Goal: Information Seeking & Learning: Learn about a topic

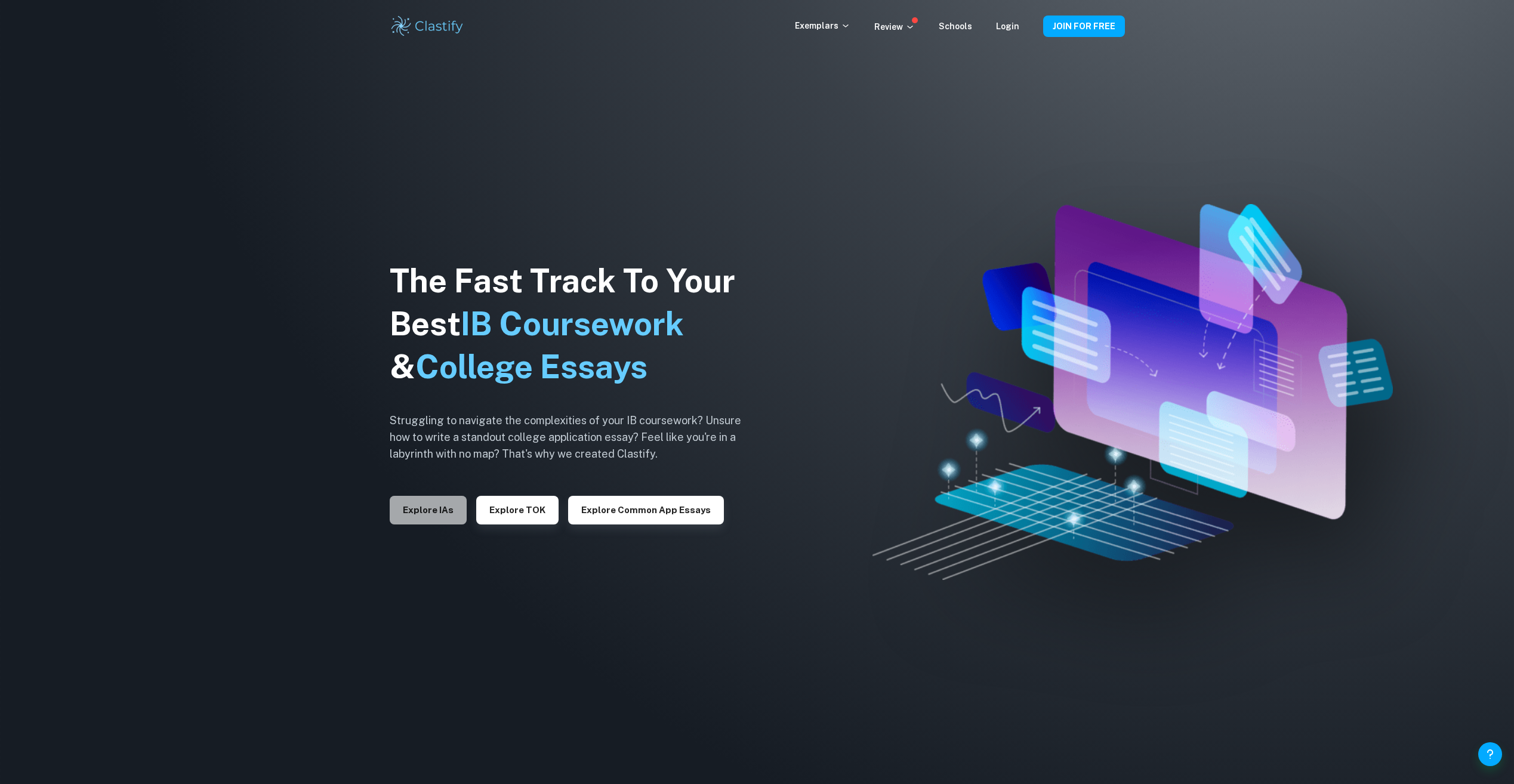
click at [433, 508] on button "Explore IAs" at bounding box center [428, 510] width 77 height 29
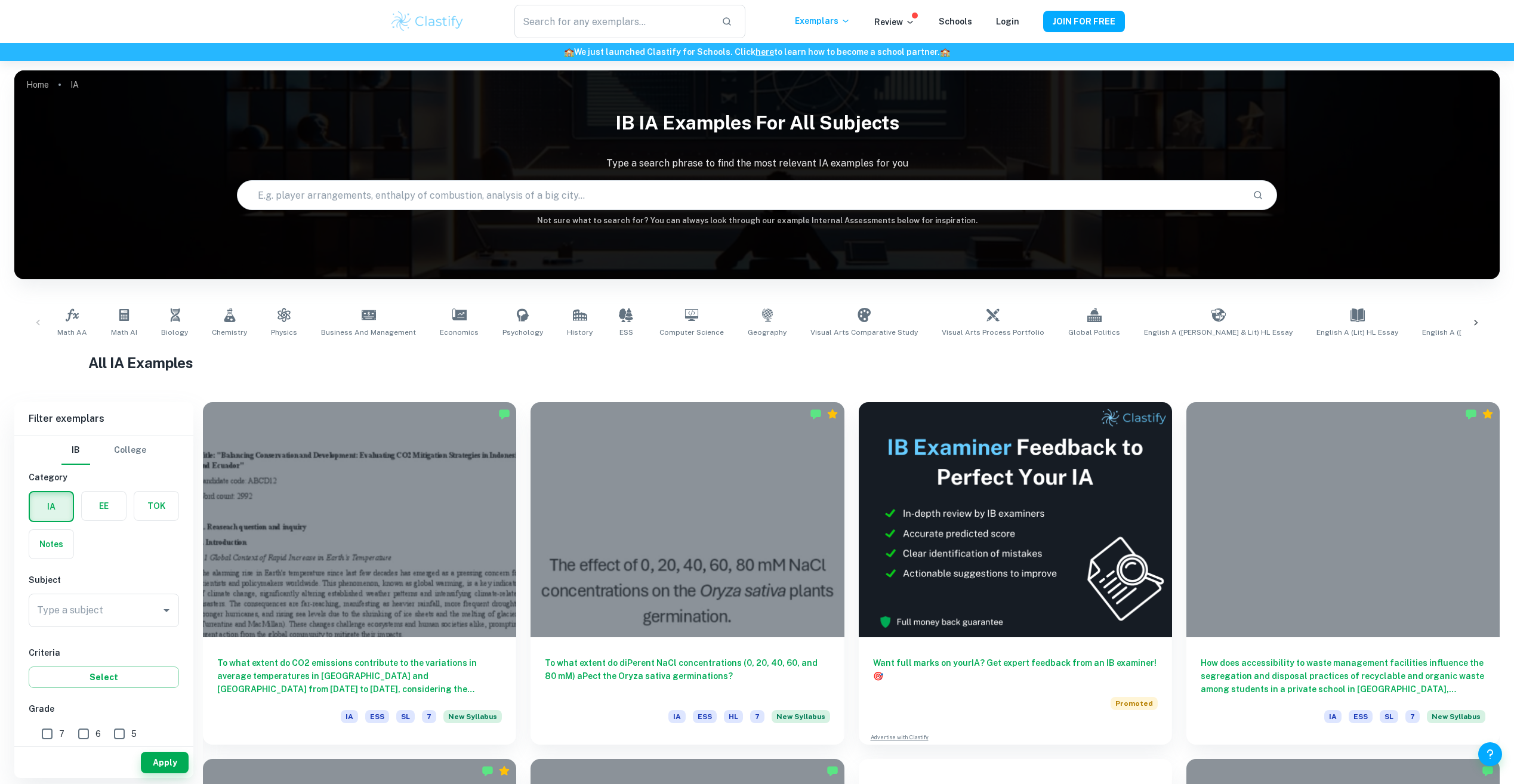
click at [104, 512] on label "button" at bounding box center [104, 506] width 44 height 29
click at [0, 0] on input "radio" at bounding box center [0, 0] width 0 height 0
click at [365, 331] on span "Business and Management" at bounding box center [368, 332] width 95 height 11
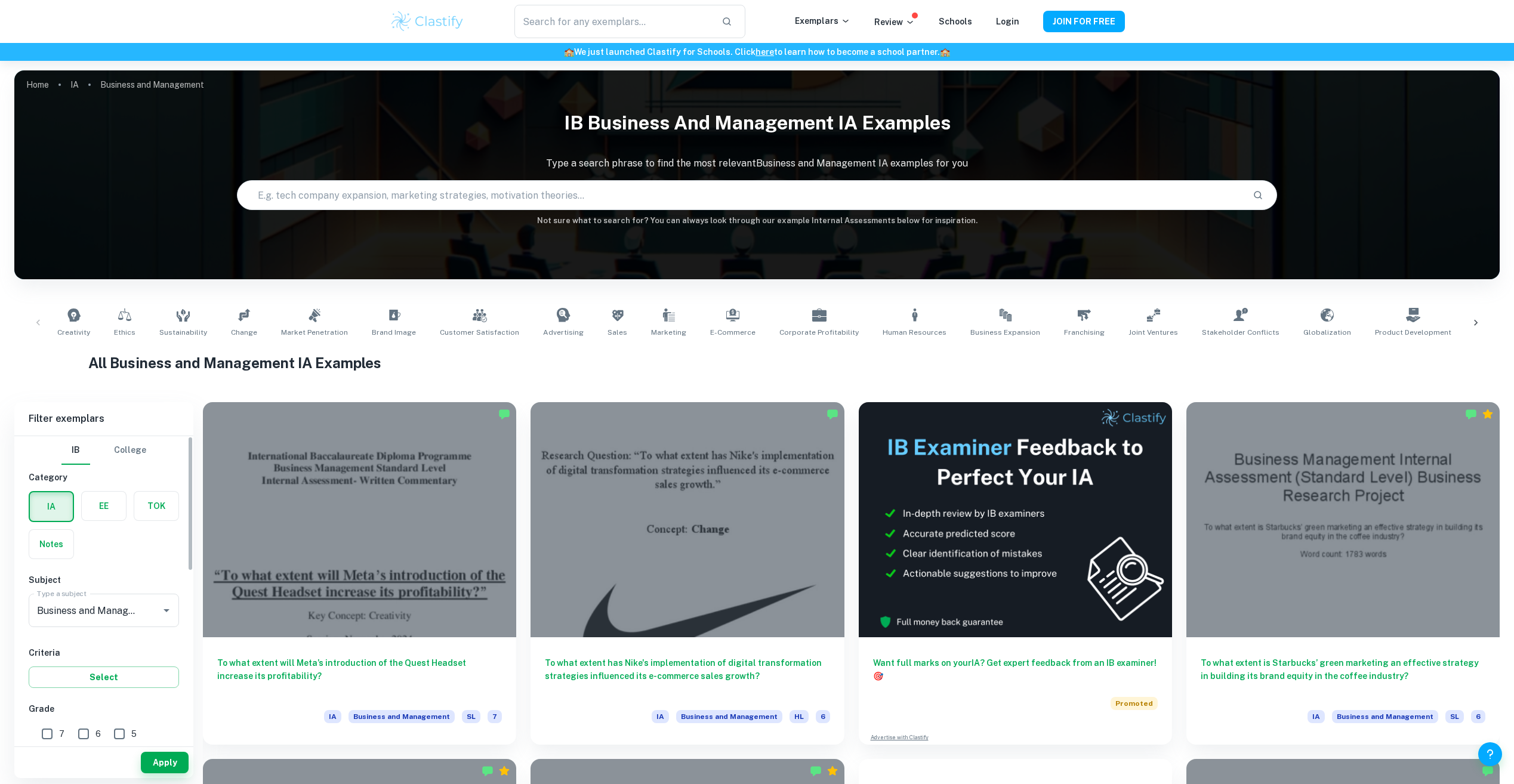
click at [103, 505] on label "button" at bounding box center [104, 506] width 44 height 29
click at [0, 0] on input "radio" at bounding box center [0, 0] width 0 height 0
click at [125, 671] on button "Select" at bounding box center [104, 677] width 150 height 22
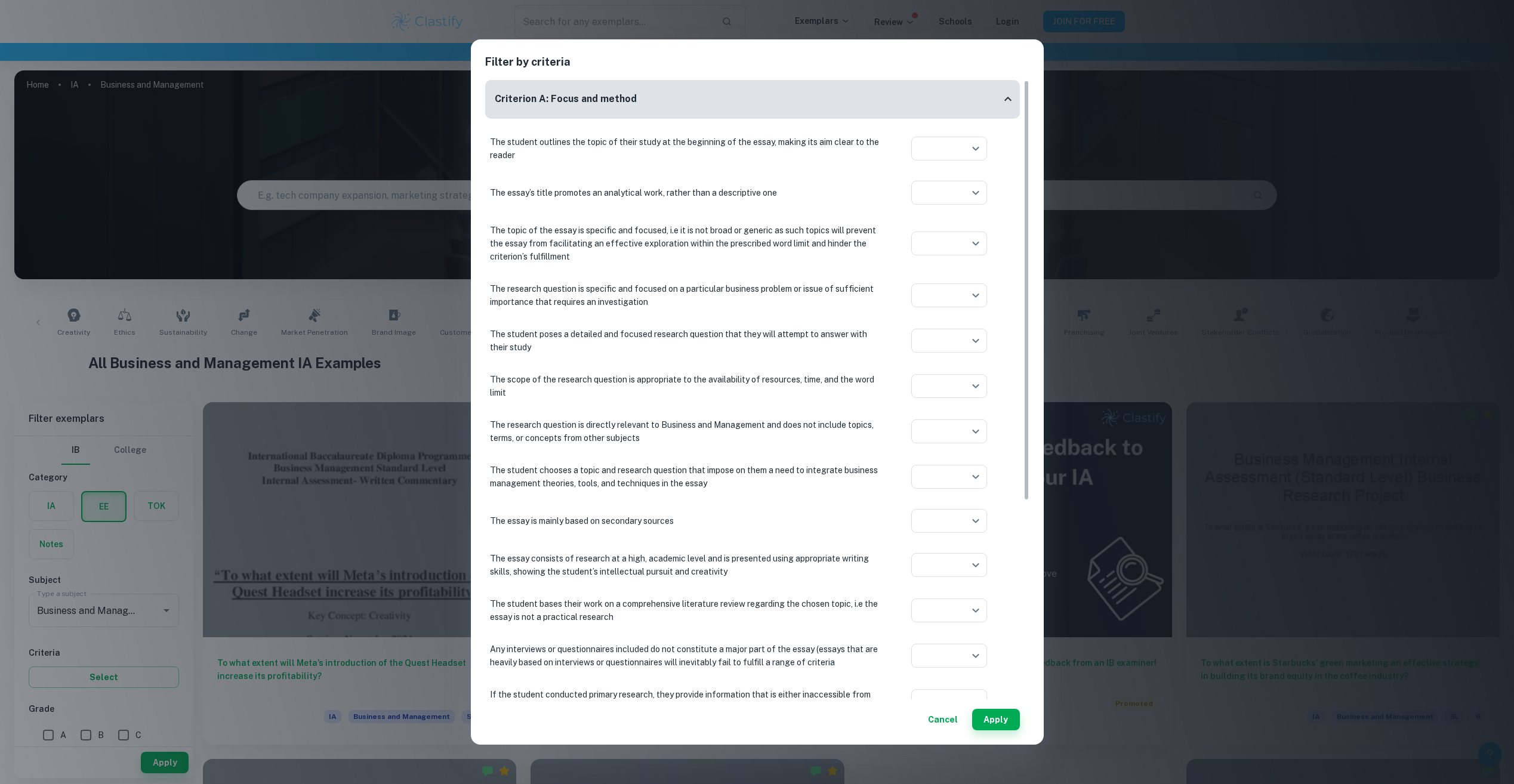
drag, startPoint x: 167, startPoint y: 710, endPoint x: 173, endPoint y: 737, distance: 27.7
click at [175, 713] on div "Filter by criteria Criterion A: Focus and method The student outlines the topic…" at bounding box center [757, 392] width 1514 height 784
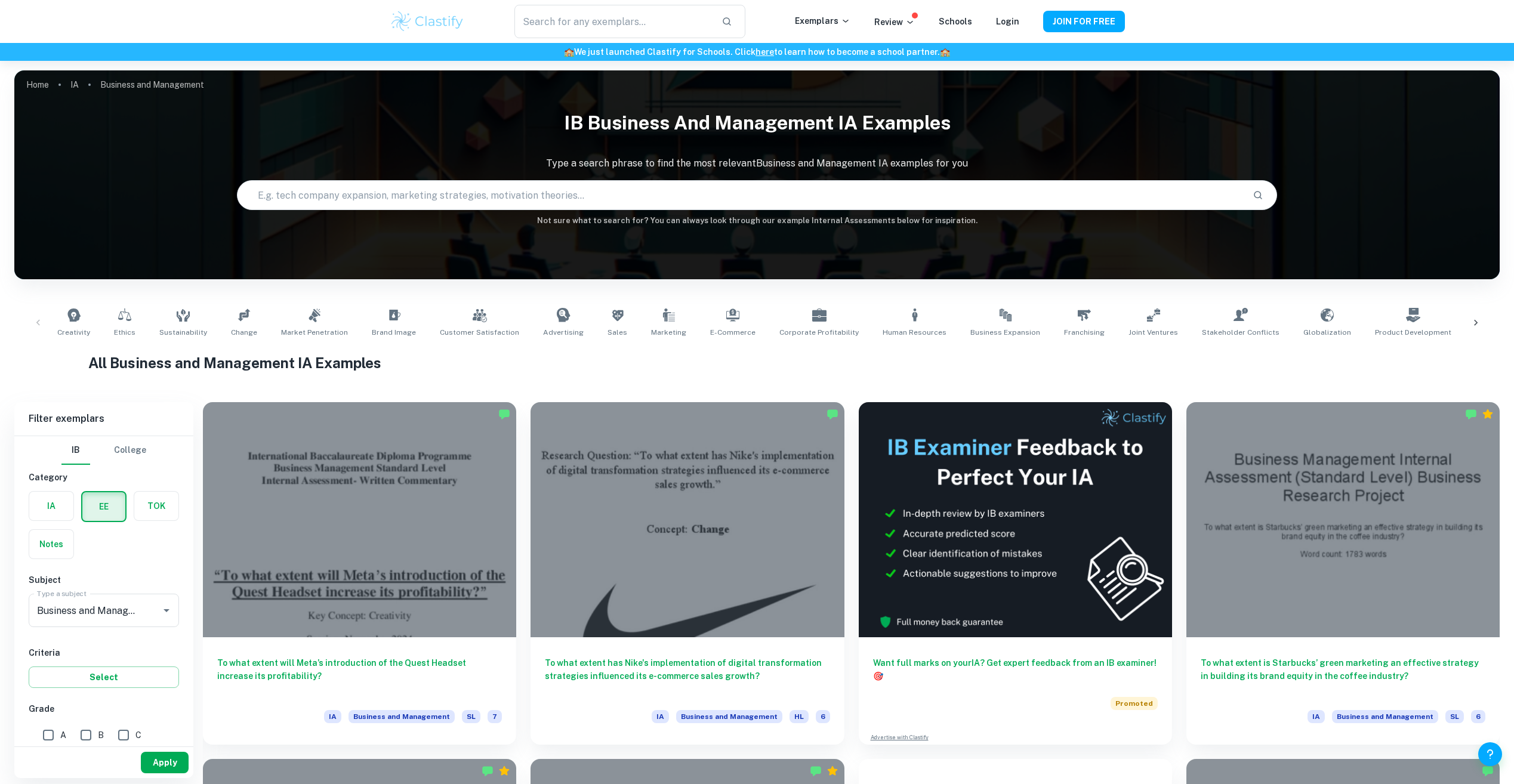
click at [164, 766] on button "Apply" at bounding box center [165, 762] width 48 height 22
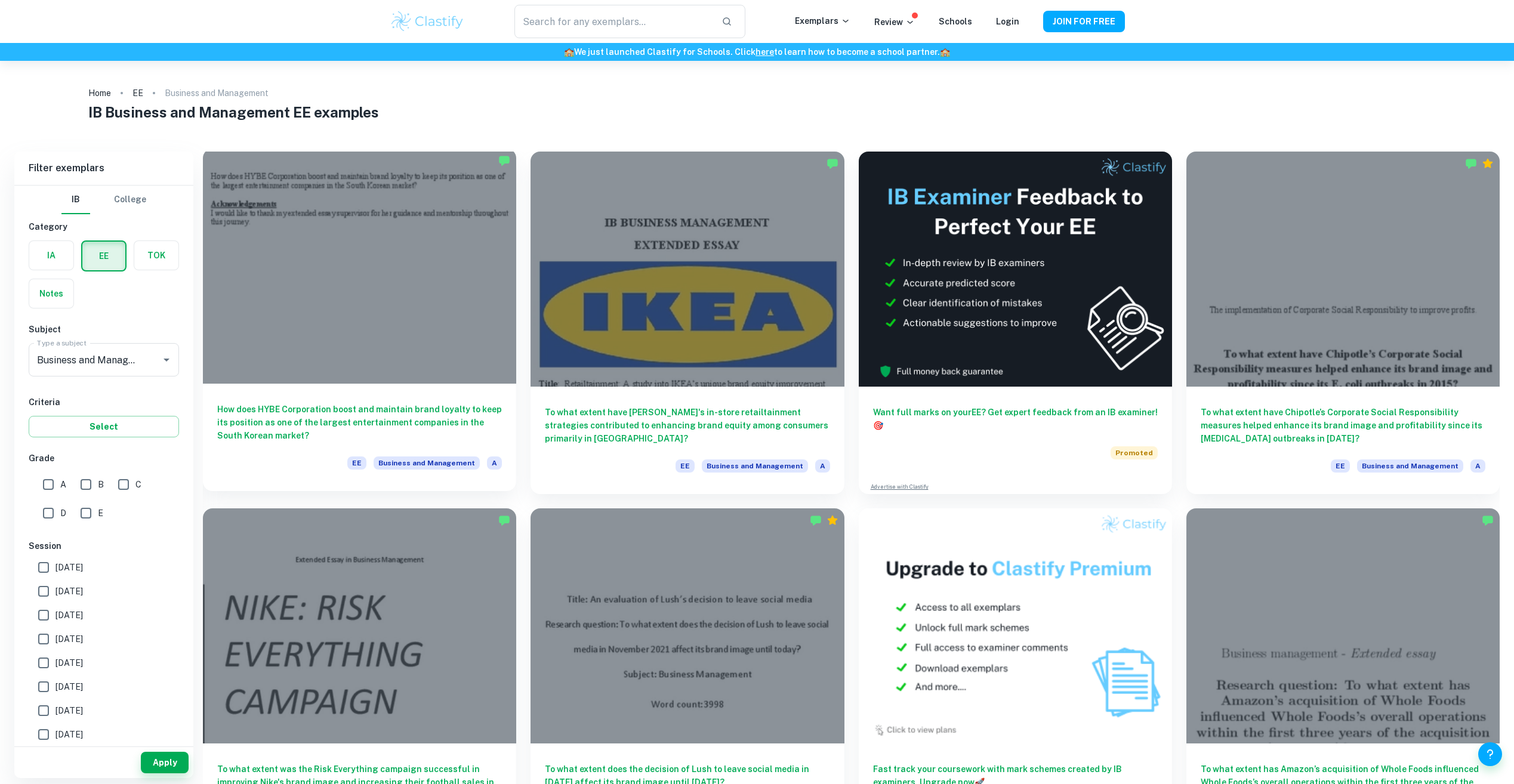
click at [350, 328] on div at bounding box center [359, 266] width 314 height 235
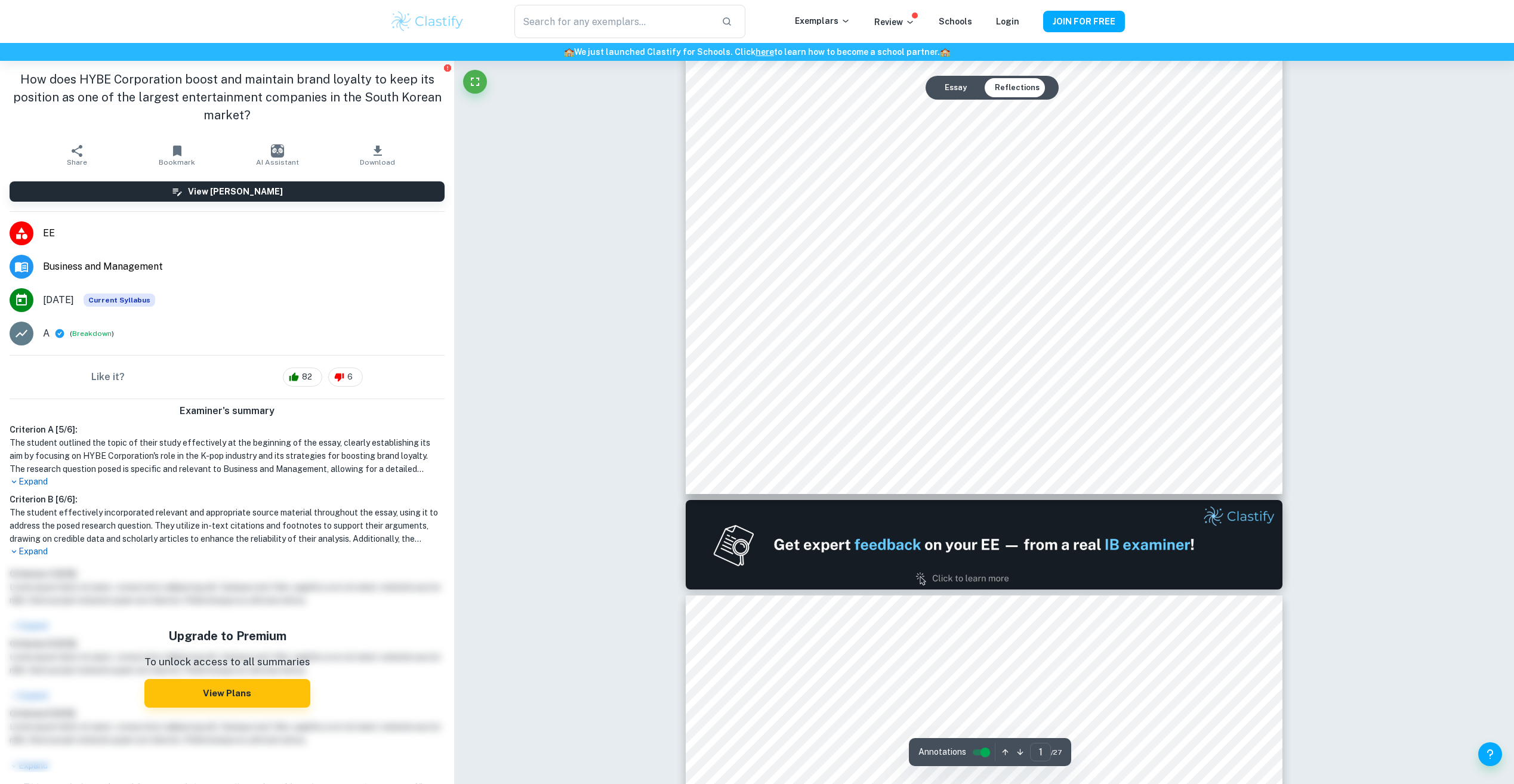
type input "2"
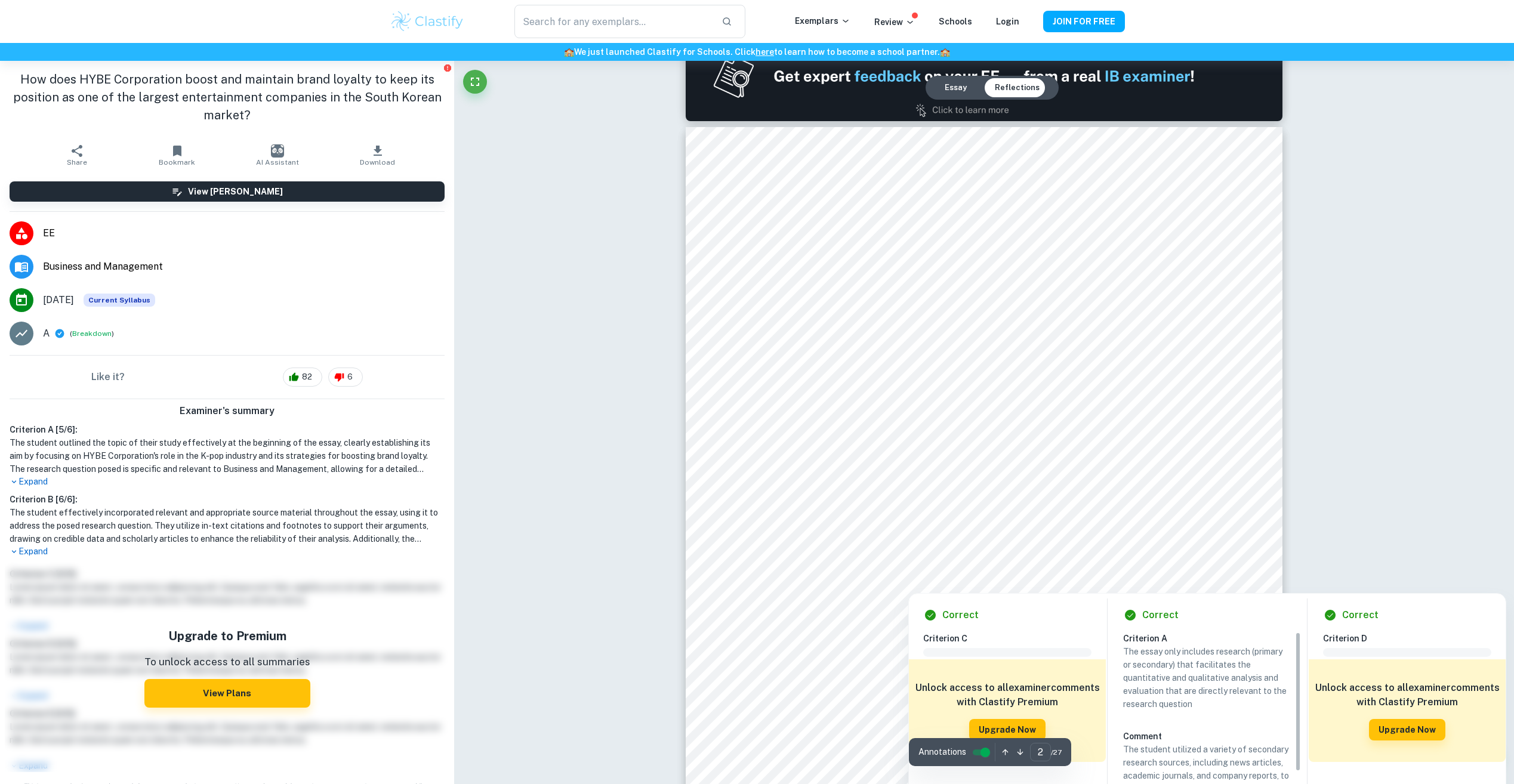
scroll to position [895, 0]
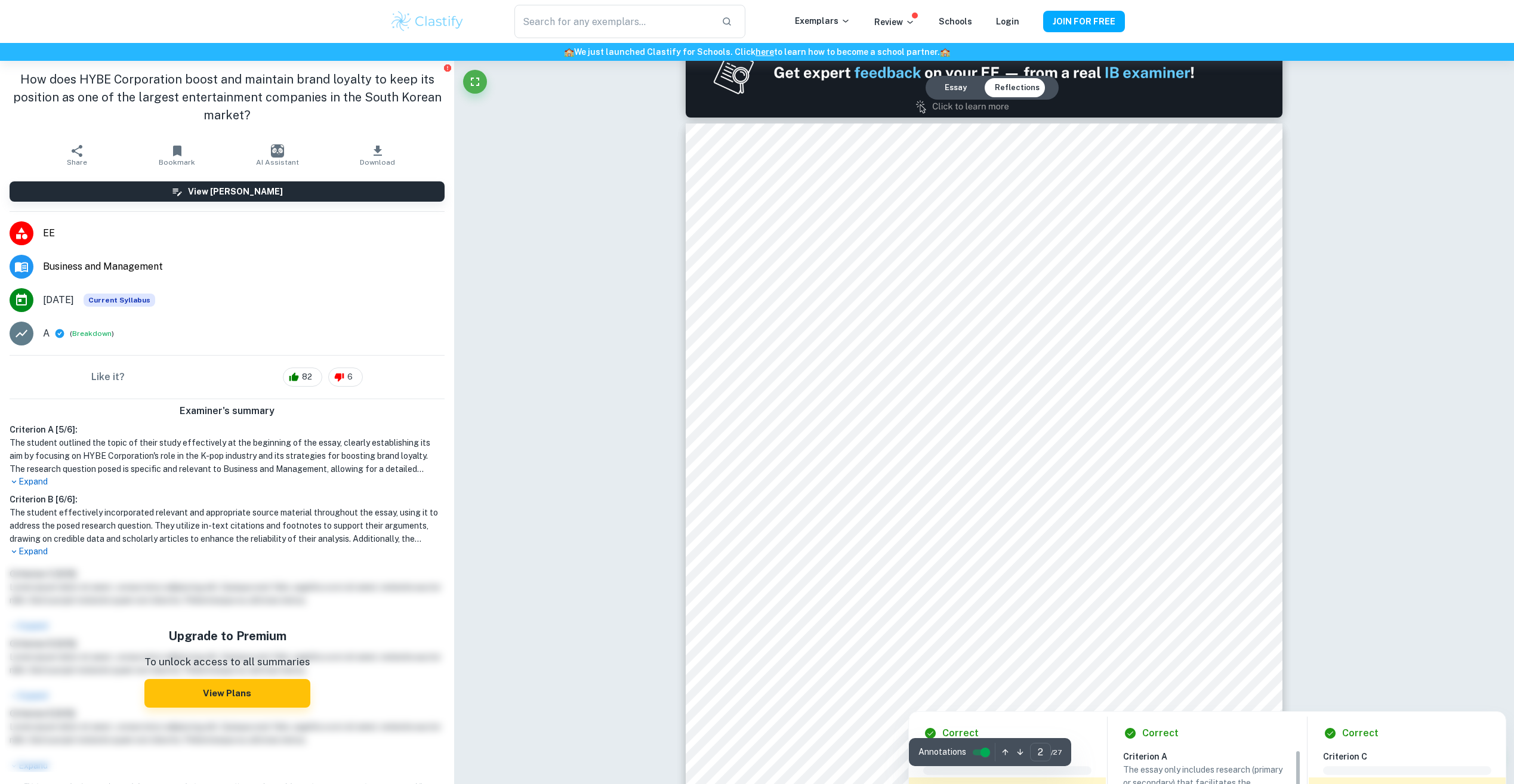
click at [1168, 604] on div at bounding box center [984, 611] width 452 height 51
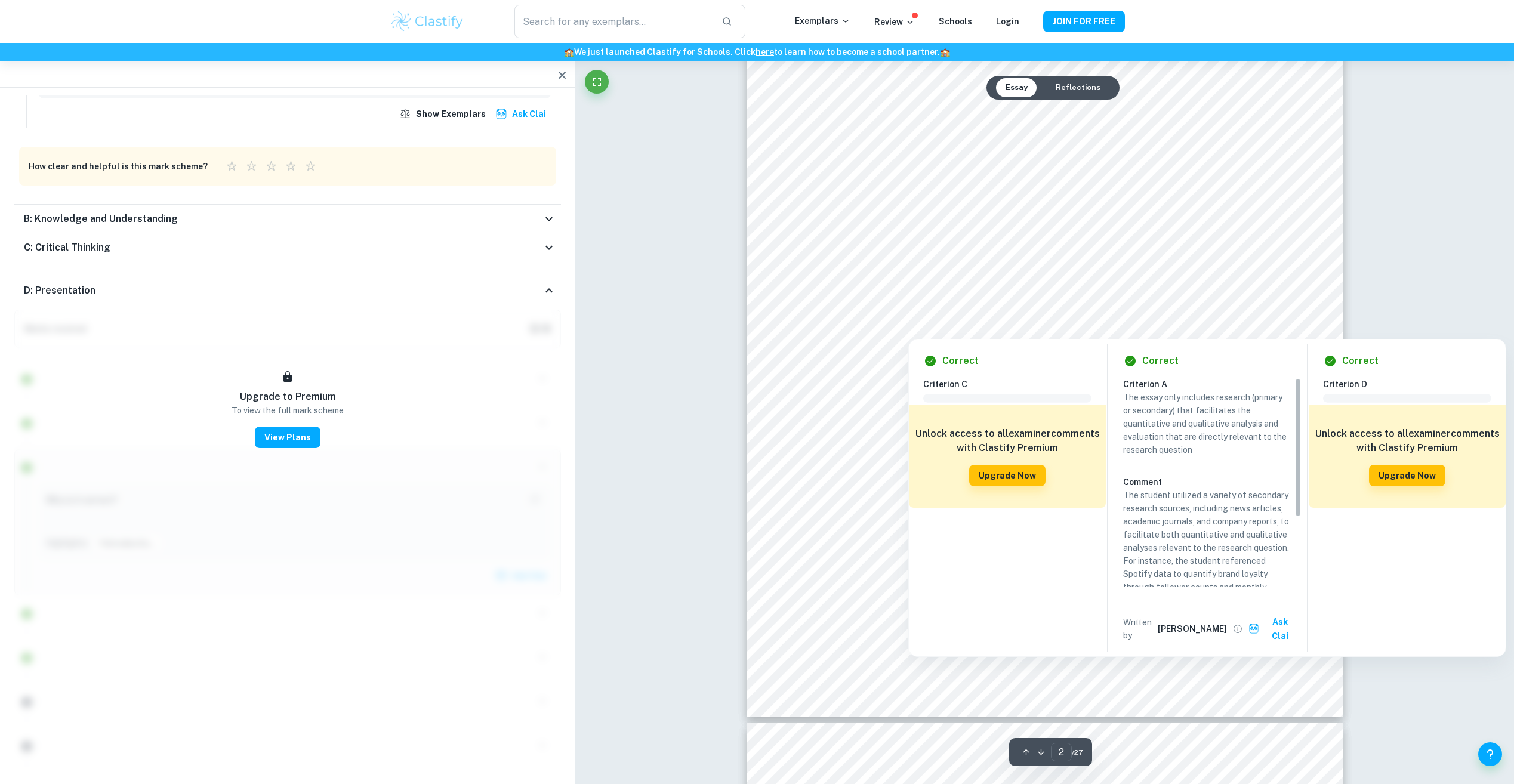
scroll to position [1194, 0]
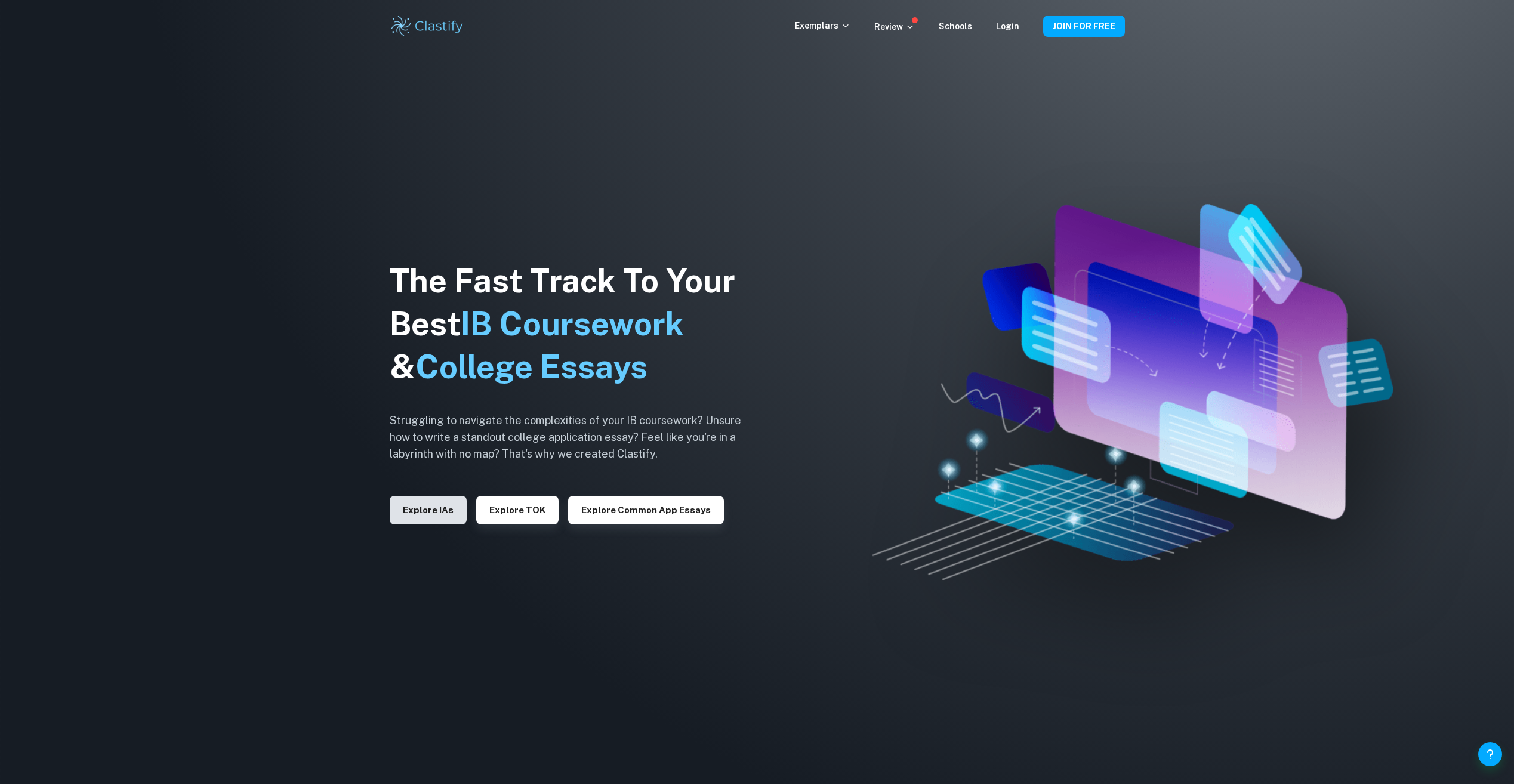
click at [428, 510] on button "Explore IAs" at bounding box center [428, 510] width 77 height 29
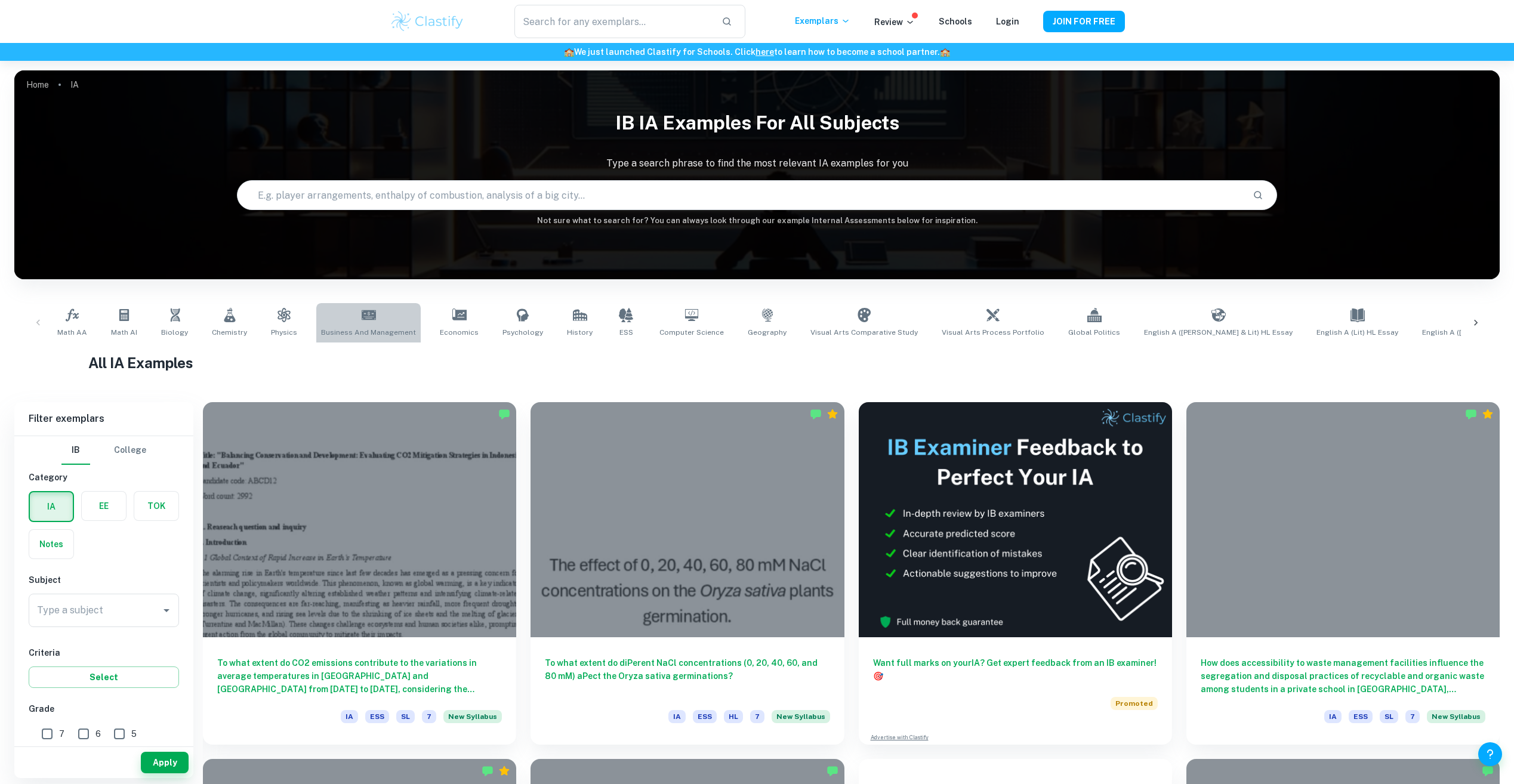
click at [374, 332] on span "Business and Management" at bounding box center [368, 332] width 95 height 11
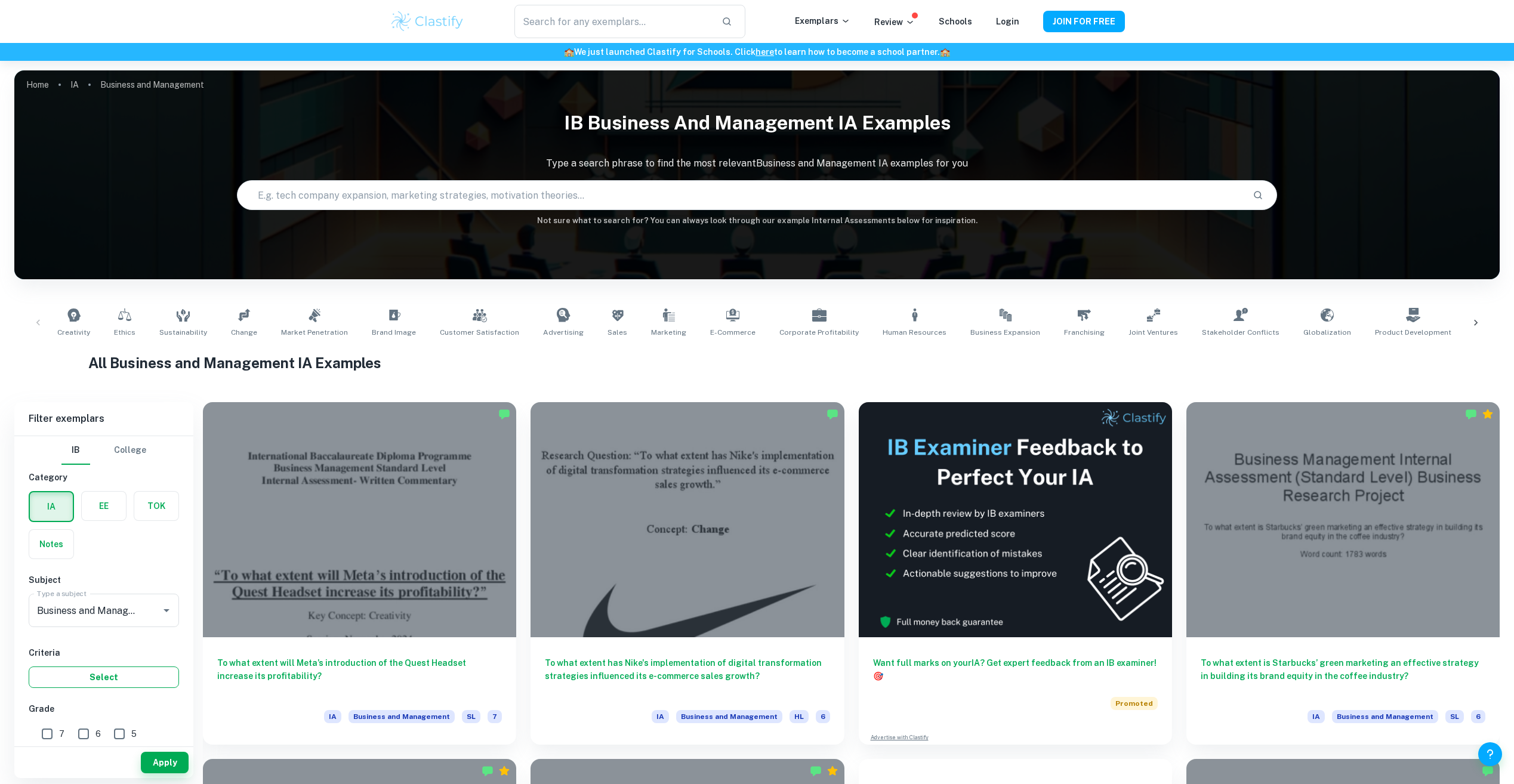
click at [95, 676] on button "Select" at bounding box center [104, 677] width 150 height 22
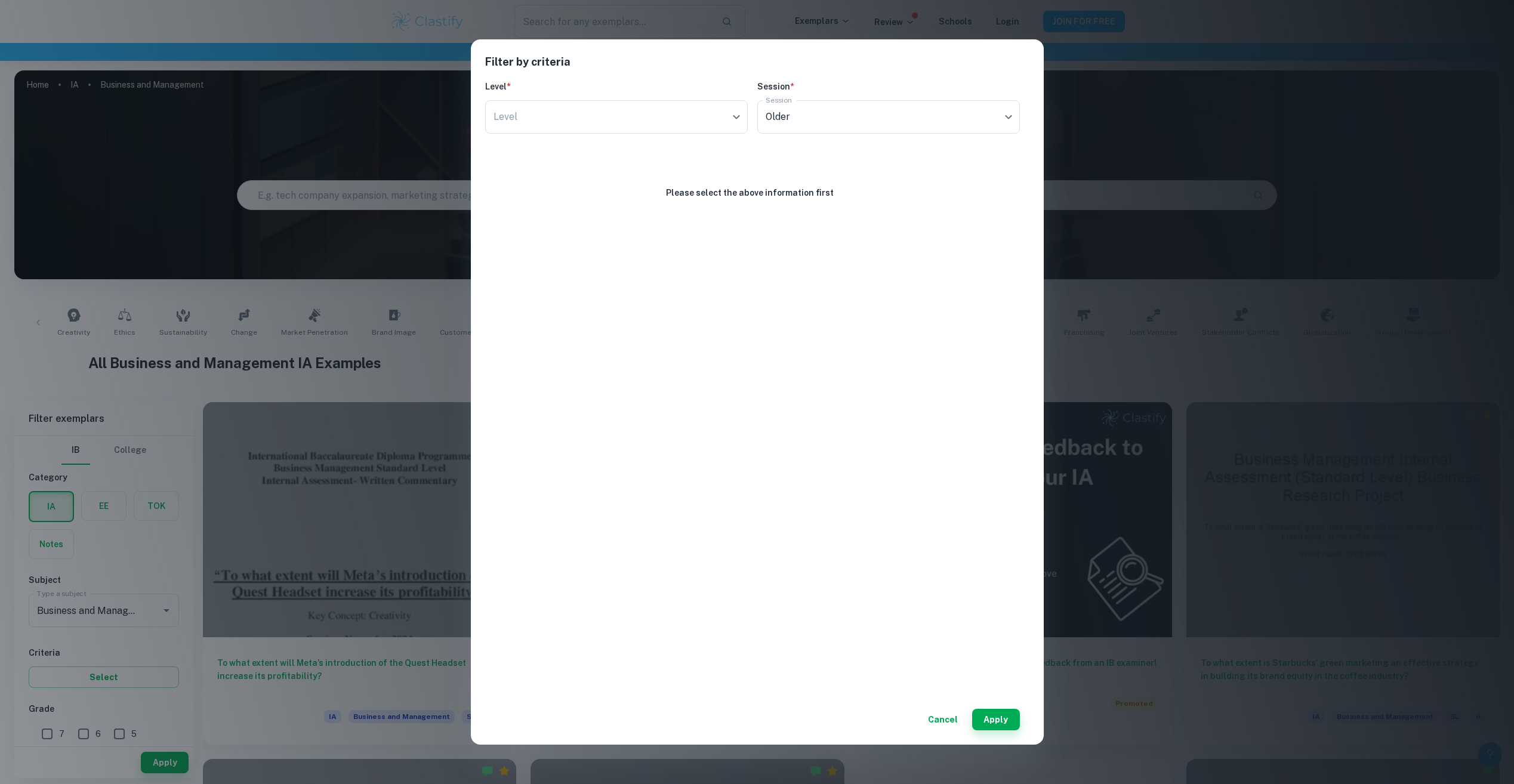
click at [383, 200] on div "Filter by criteria Level * Level ​ Level Session * Session Older current Sessio…" at bounding box center [757, 392] width 1514 height 784
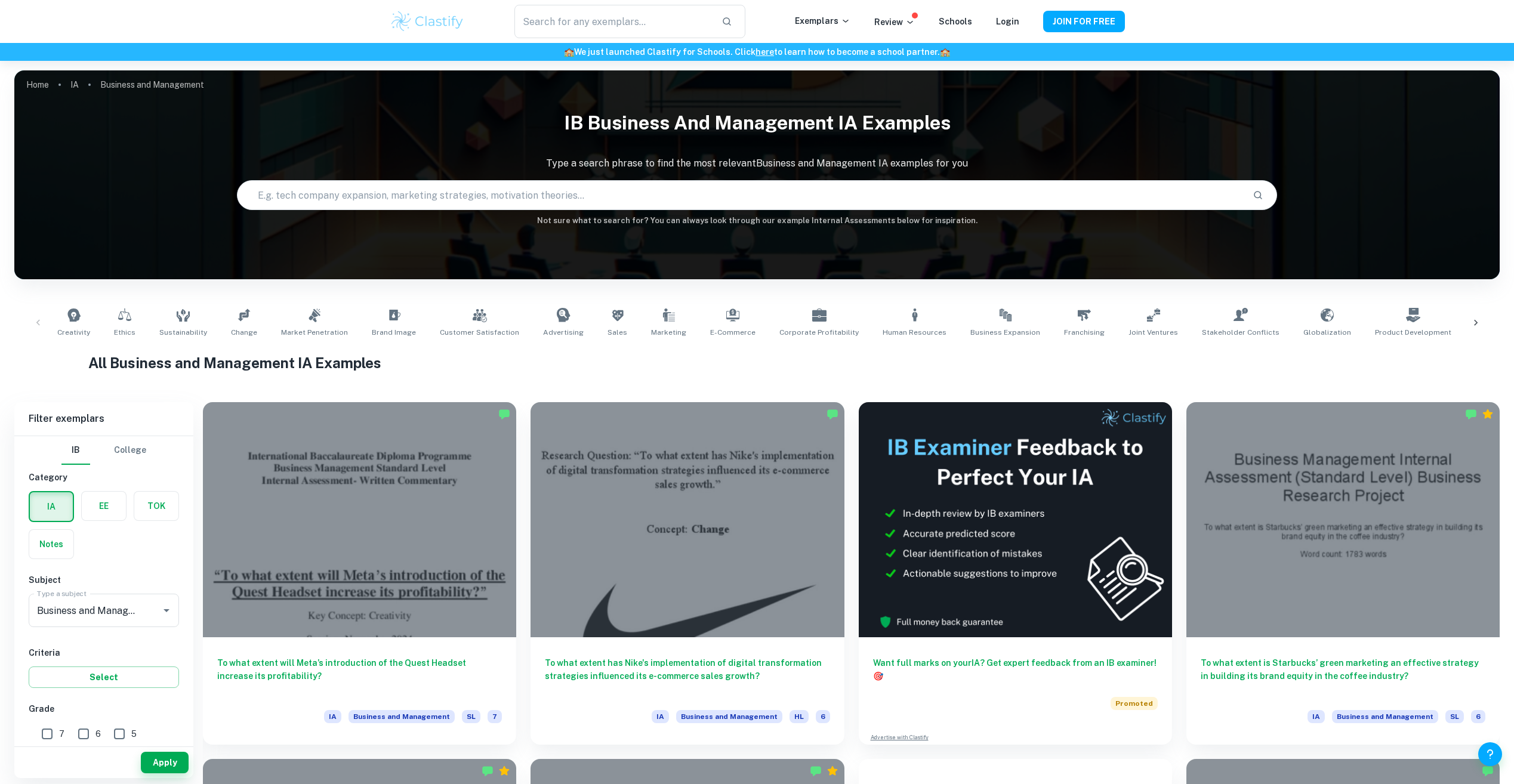
click at [119, 507] on label "button" at bounding box center [104, 506] width 44 height 29
click at [0, 0] on input "radio" at bounding box center [0, 0] width 0 height 0
click at [168, 765] on button "Apply" at bounding box center [165, 762] width 48 height 22
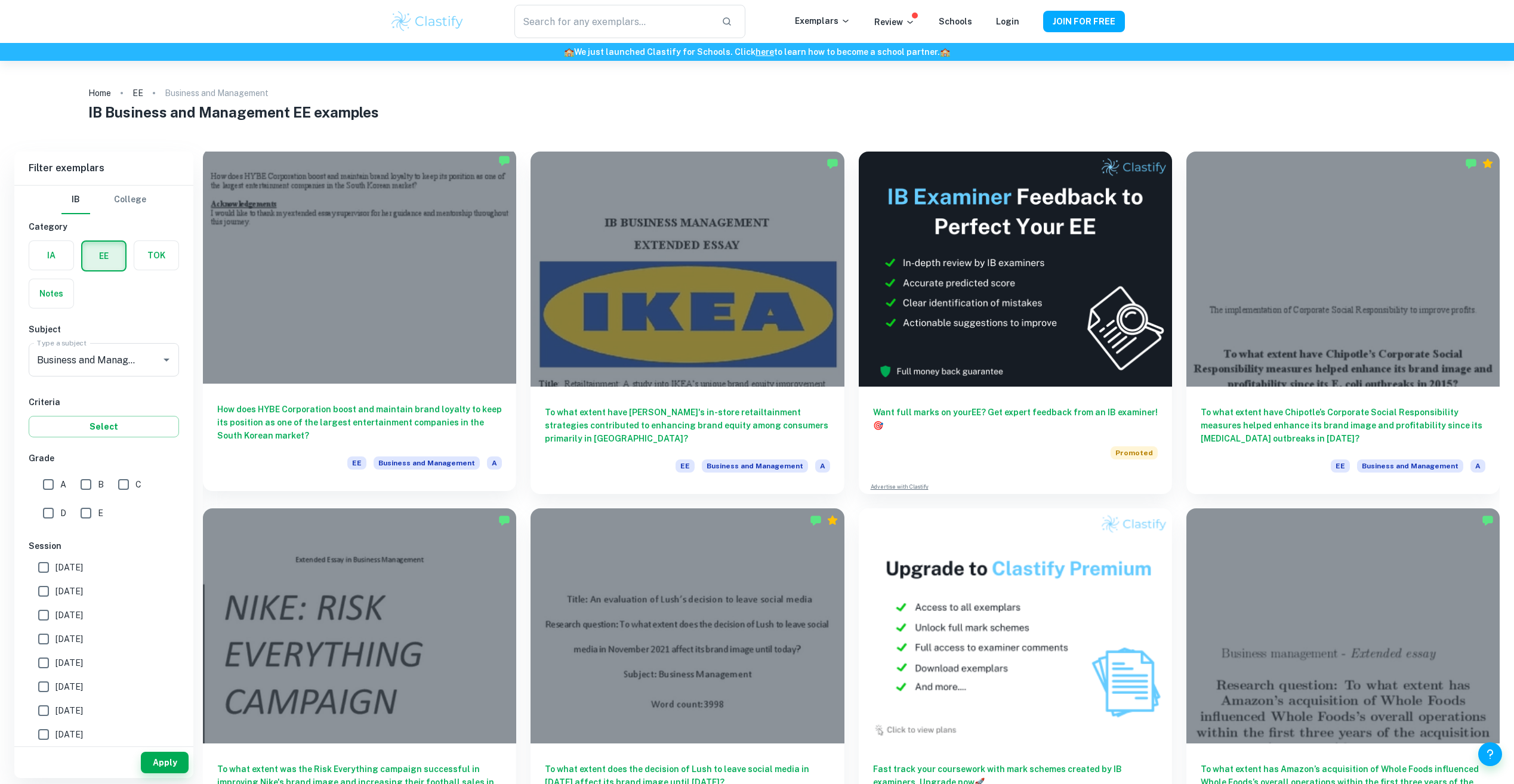
click at [353, 323] on div at bounding box center [359, 266] width 314 height 235
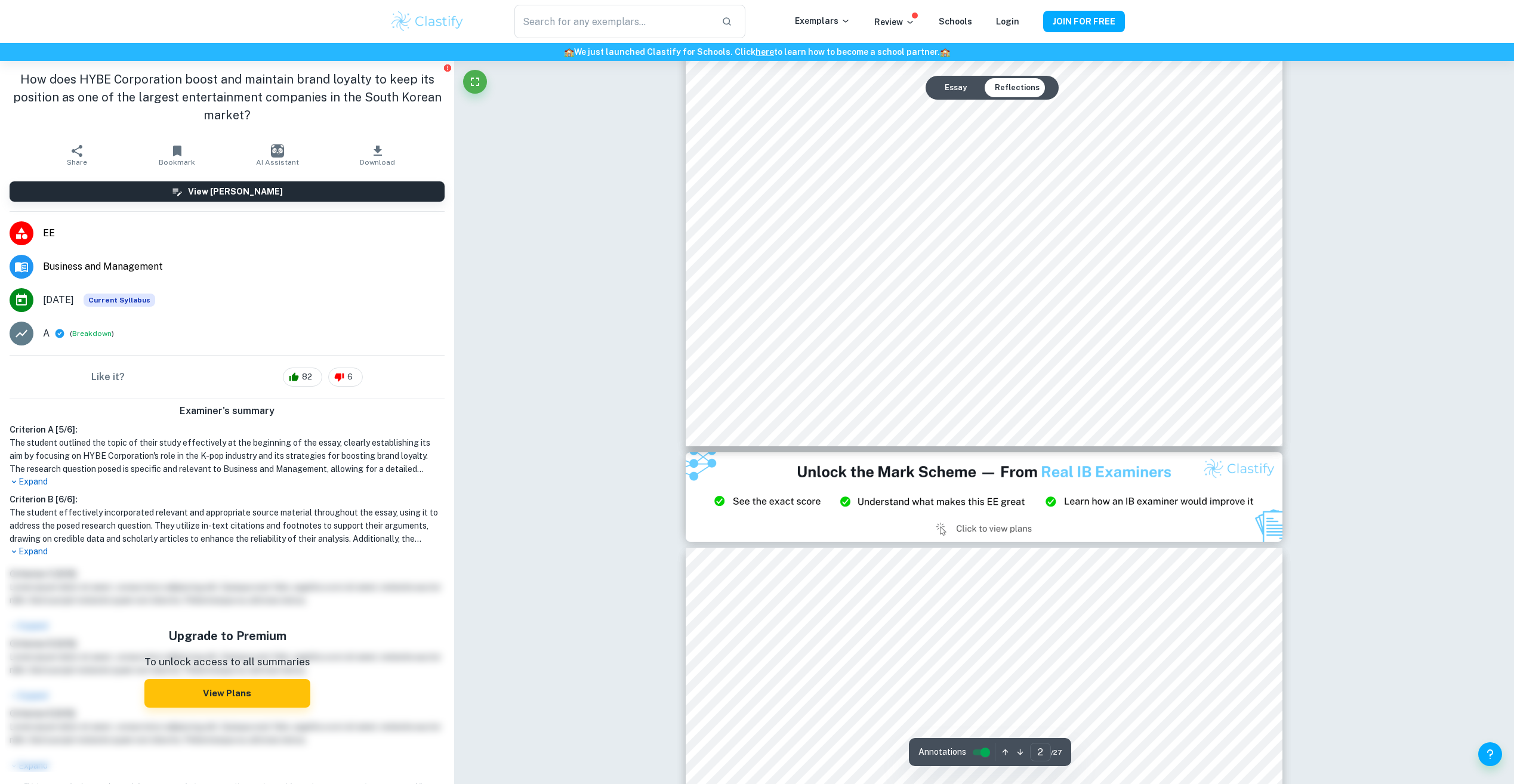
scroll to position [1671, 0]
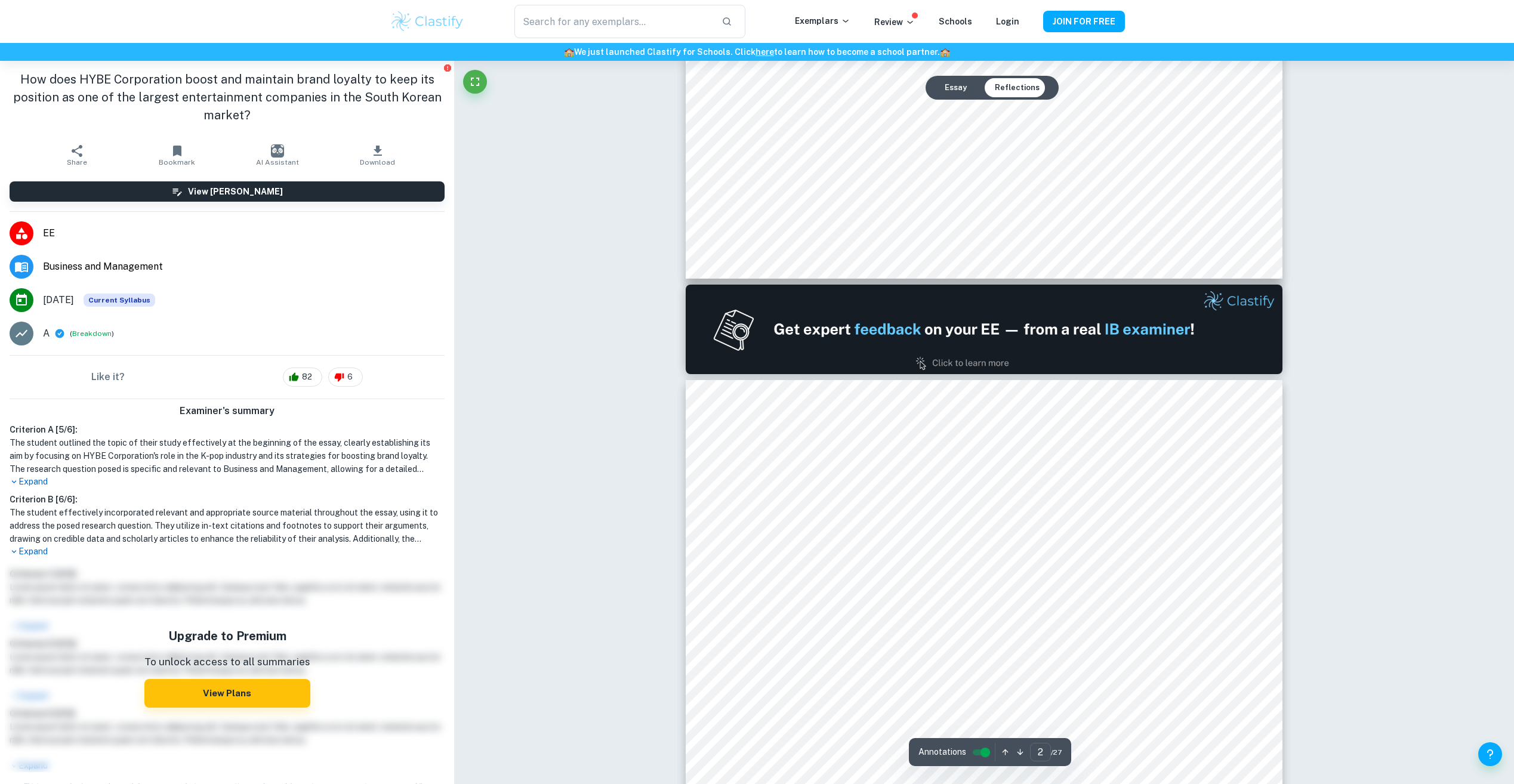
type input "1"
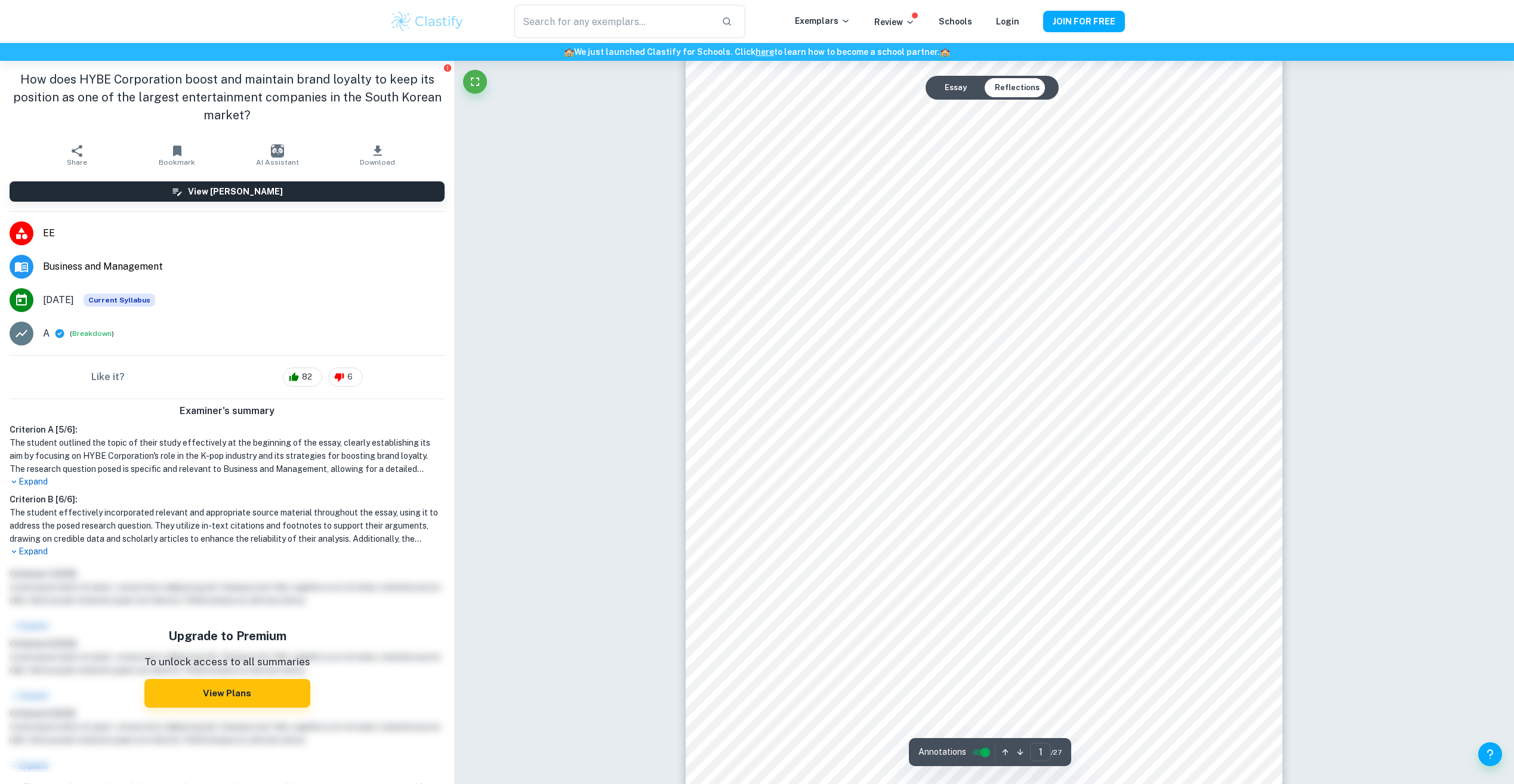
scroll to position [0, 0]
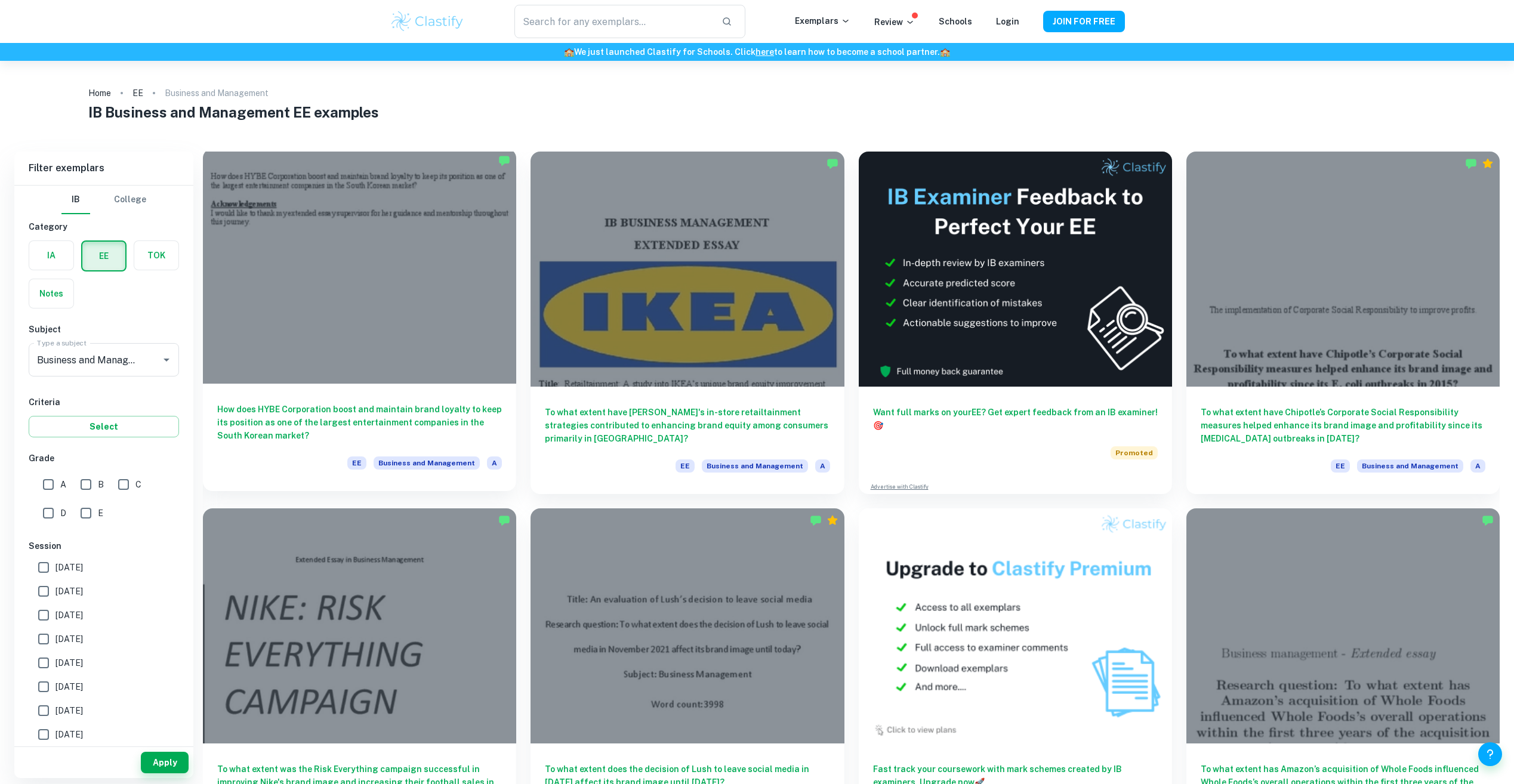
click at [468, 281] on div at bounding box center [359, 266] width 314 height 235
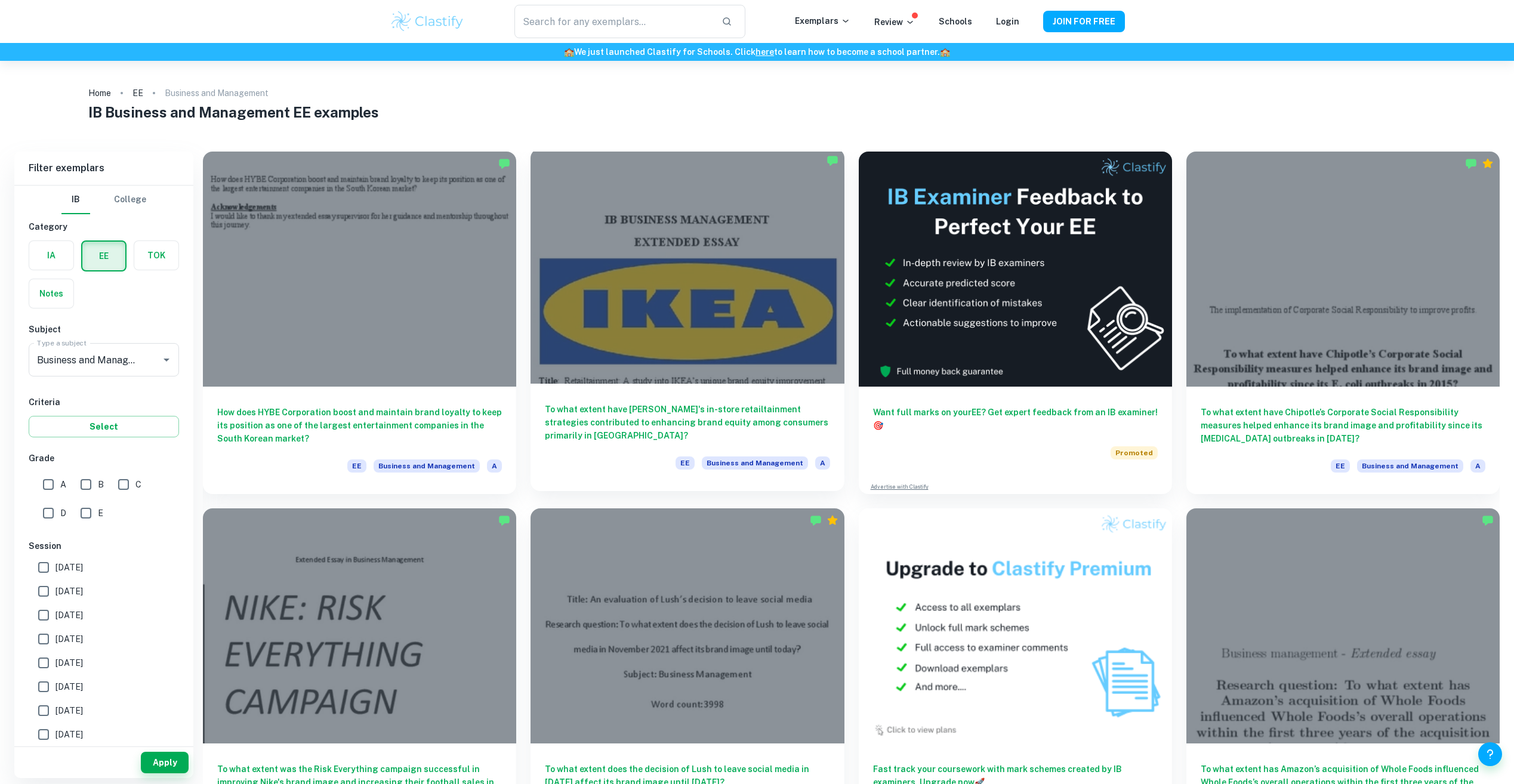
click at [666, 266] on div at bounding box center [687, 266] width 314 height 235
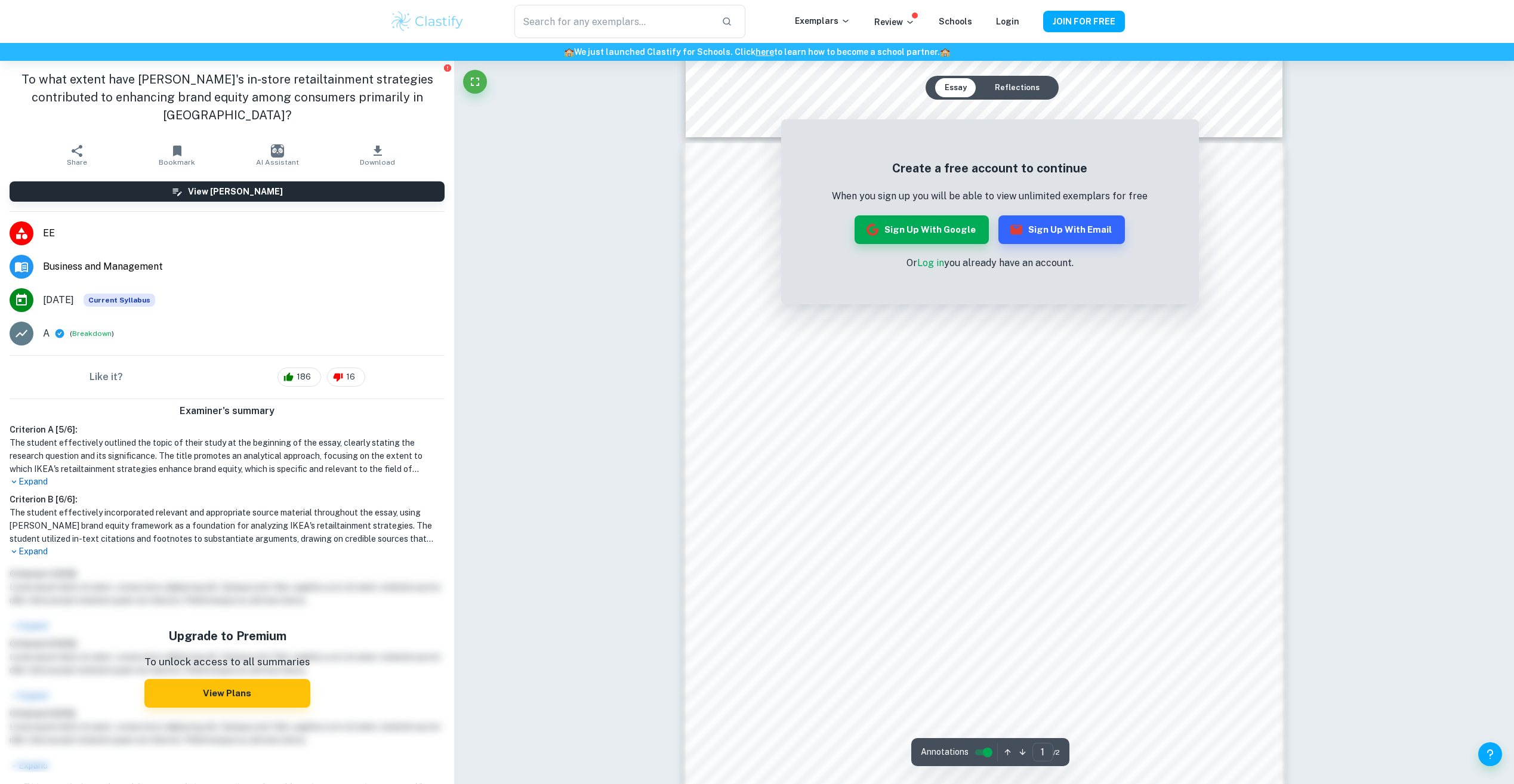
scroll to position [1062, 0]
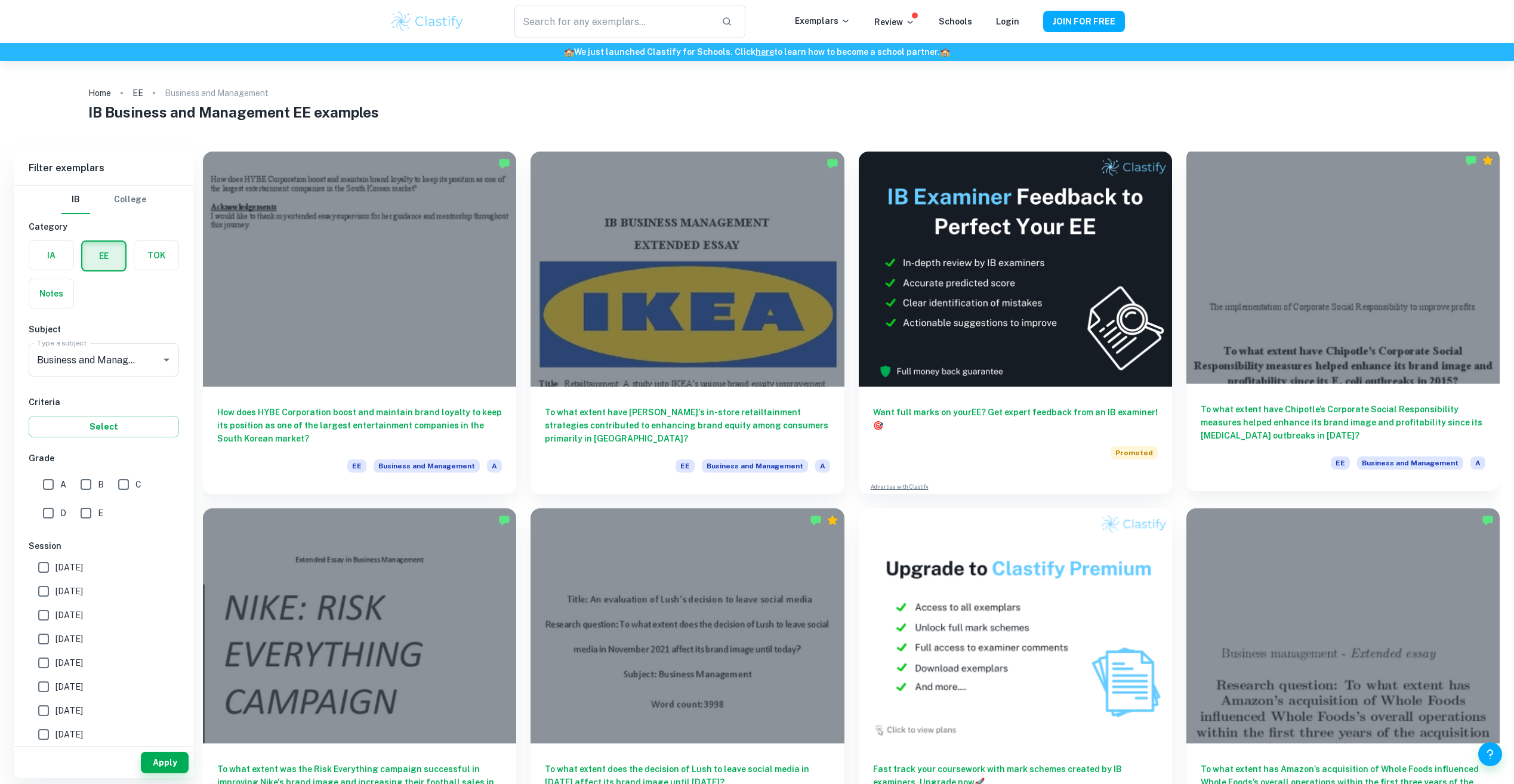
click at [1334, 291] on div at bounding box center [1343, 266] width 314 height 235
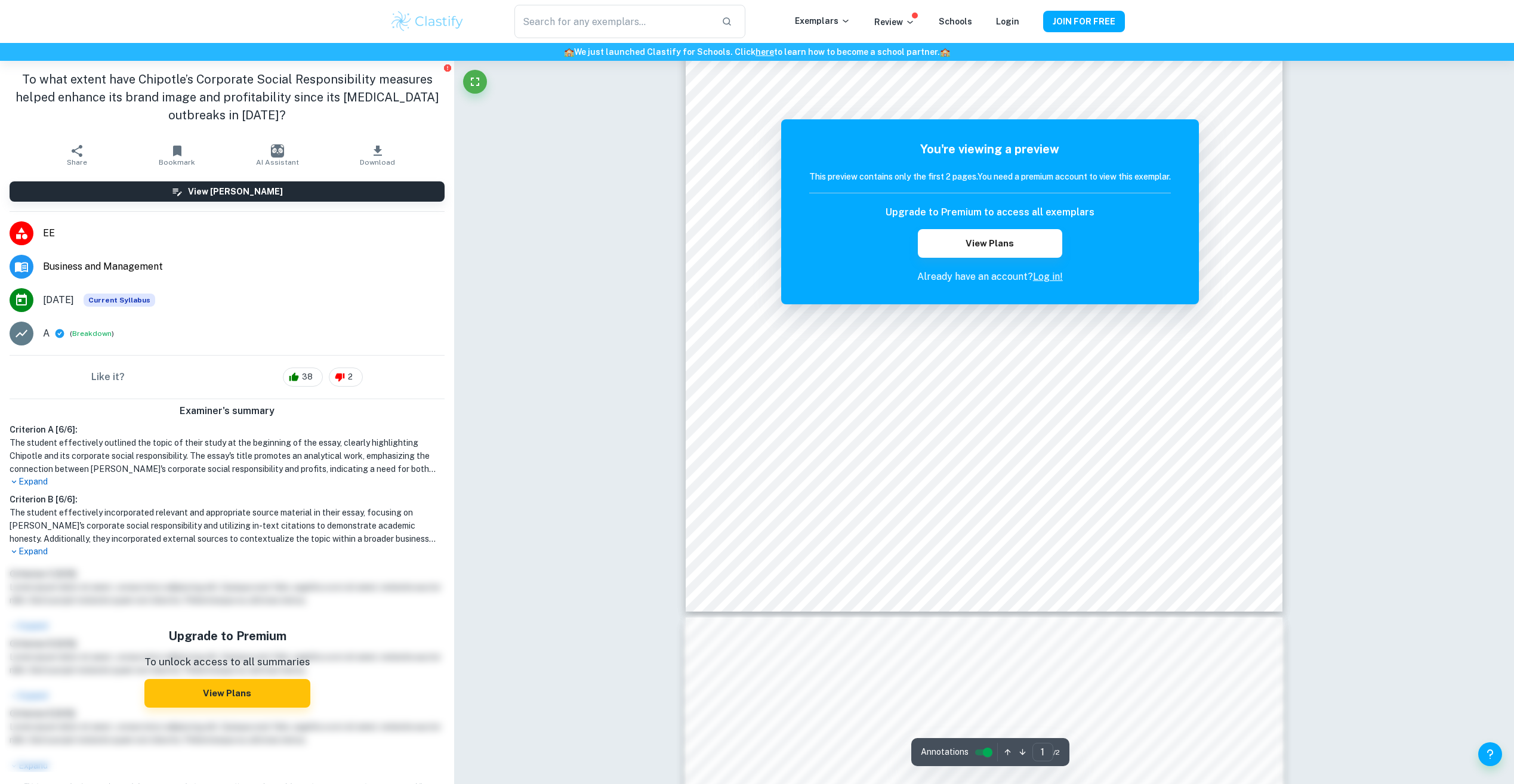
scroll to position [179, 0]
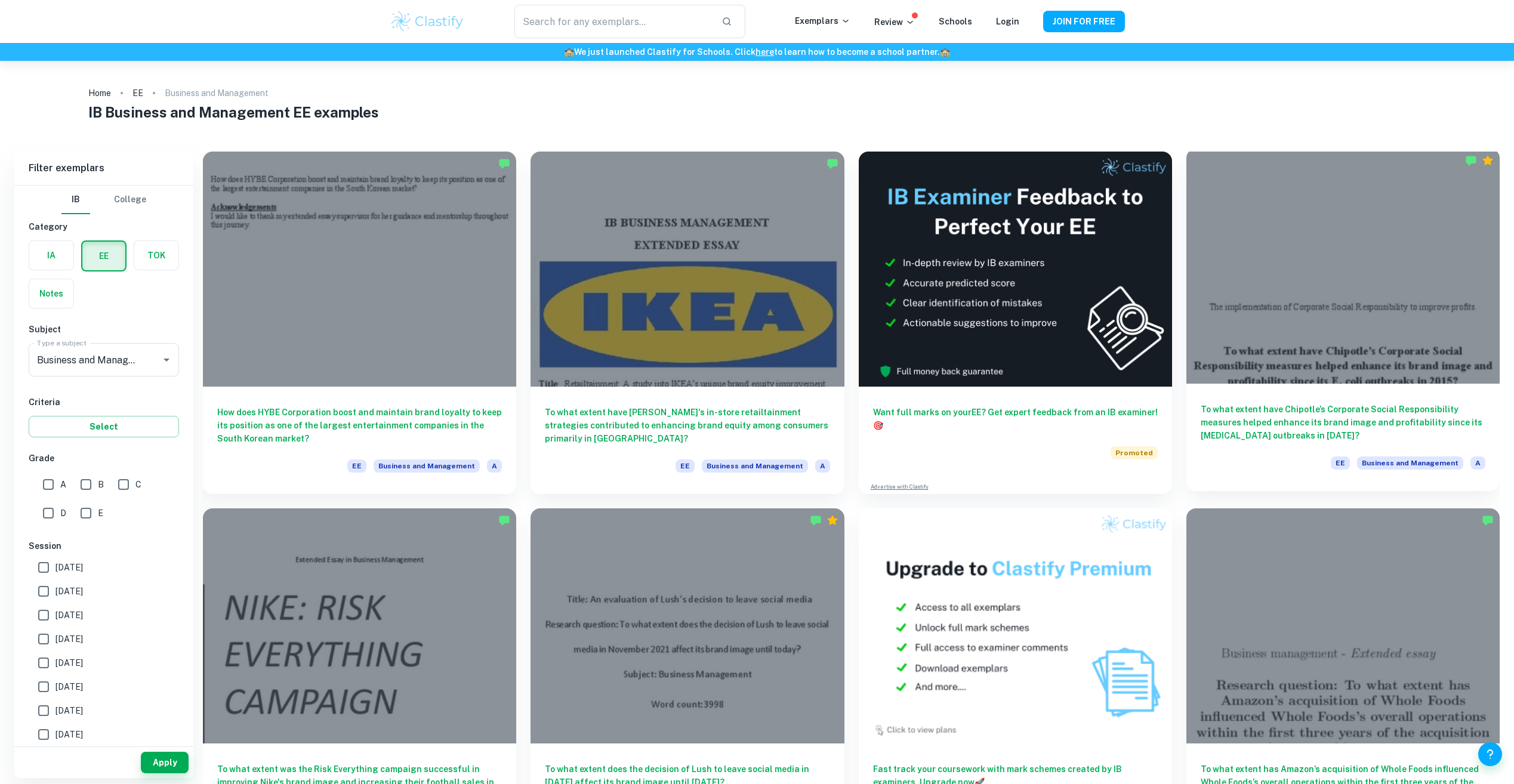
click at [1301, 278] on div at bounding box center [1343, 266] width 314 height 235
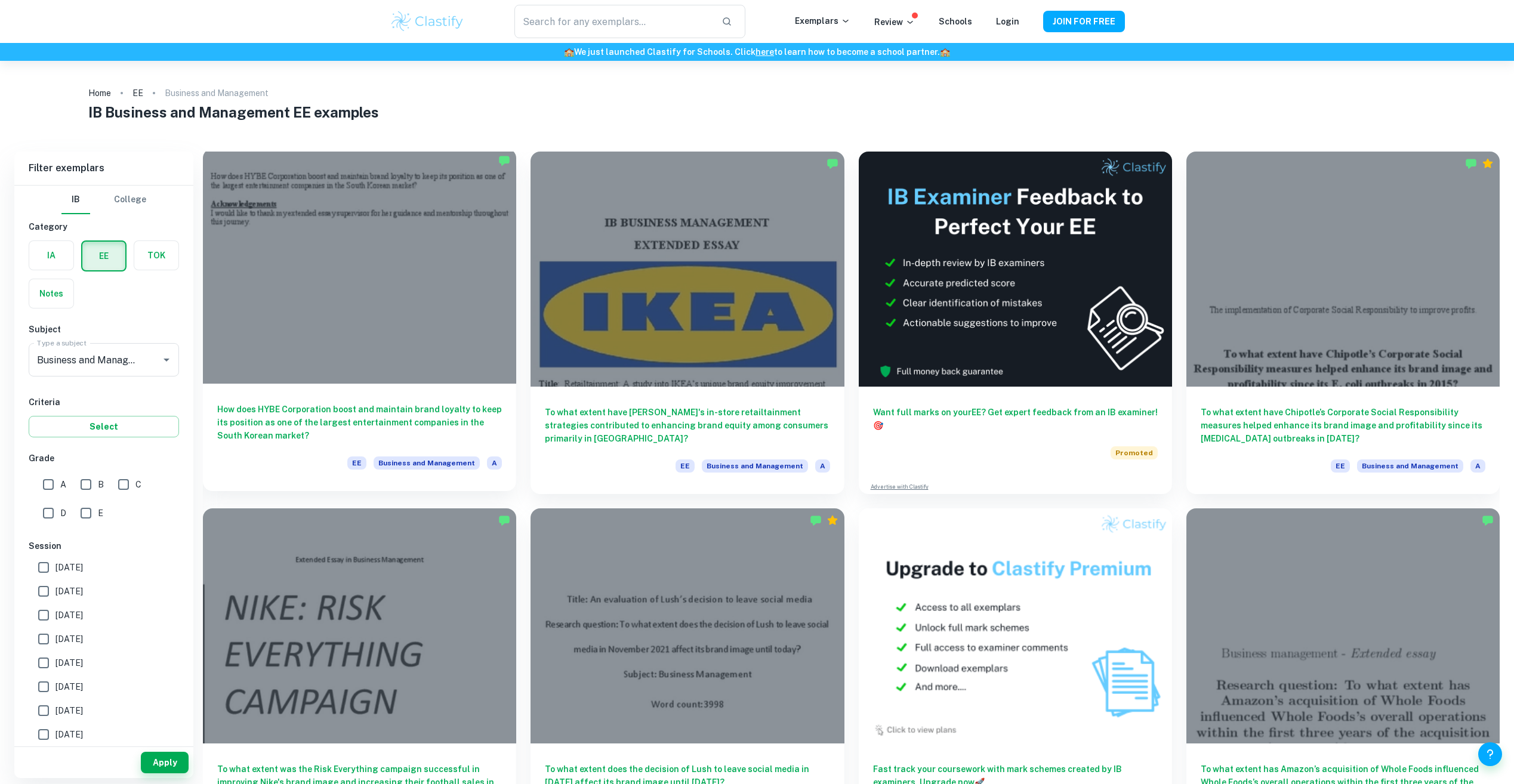
click at [404, 239] on div at bounding box center [359, 266] width 314 height 235
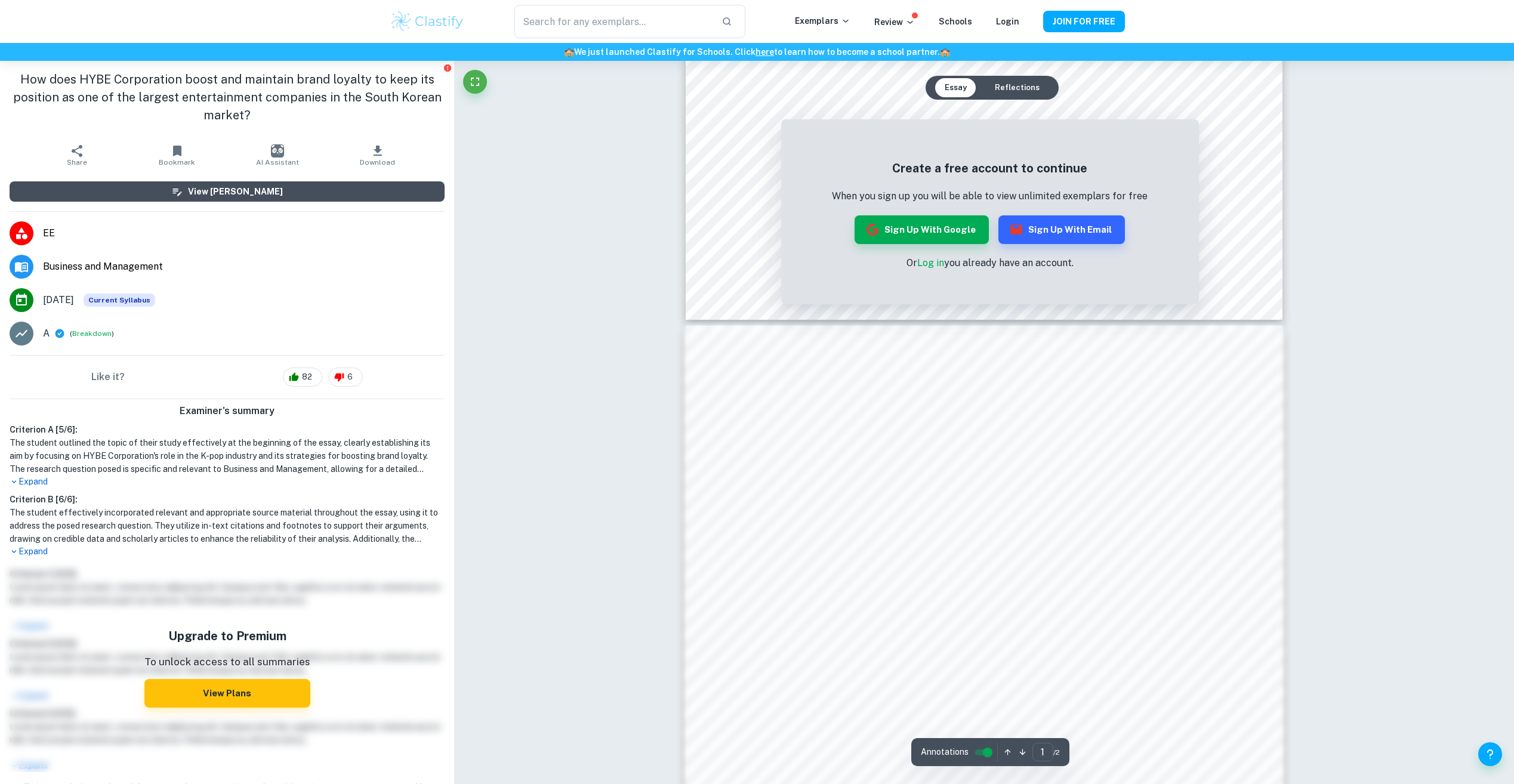
scroll to position [588, 0]
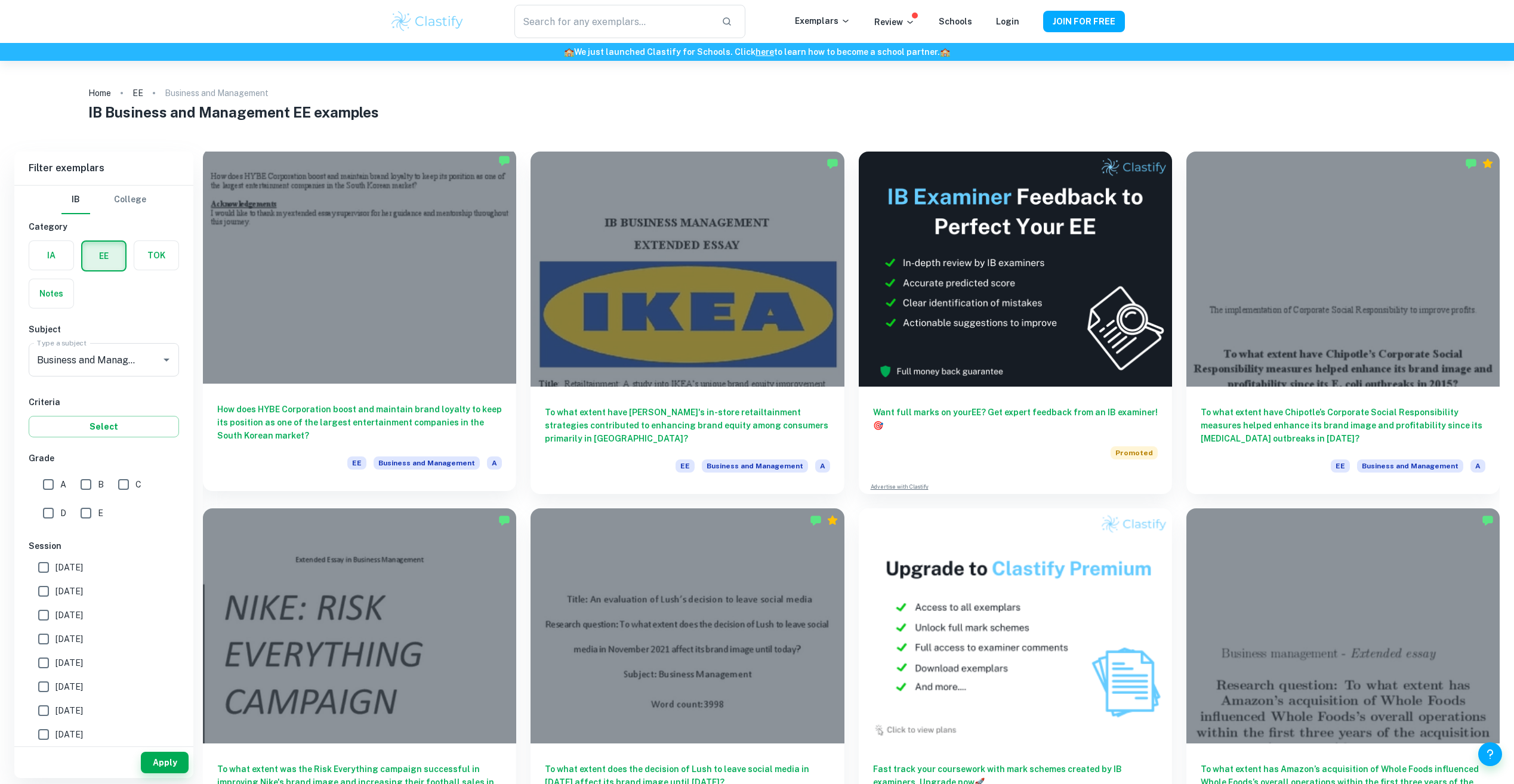
click at [419, 290] on div at bounding box center [359, 266] width 314 height 235
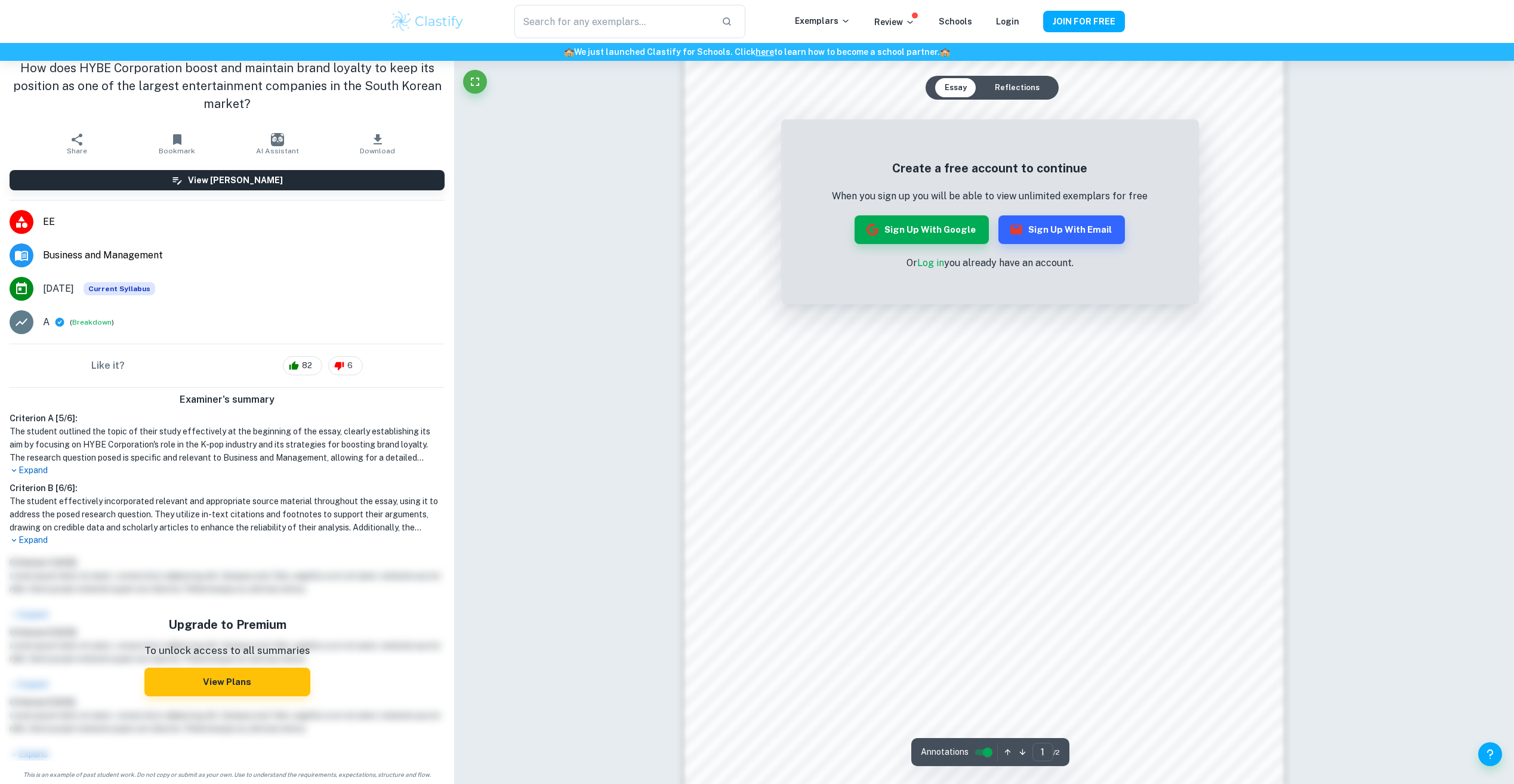
scroll to position [955, 0]
click at [947, 226] on button "Sign up with Google" at bounding box center [921, 230] width 134 height 29
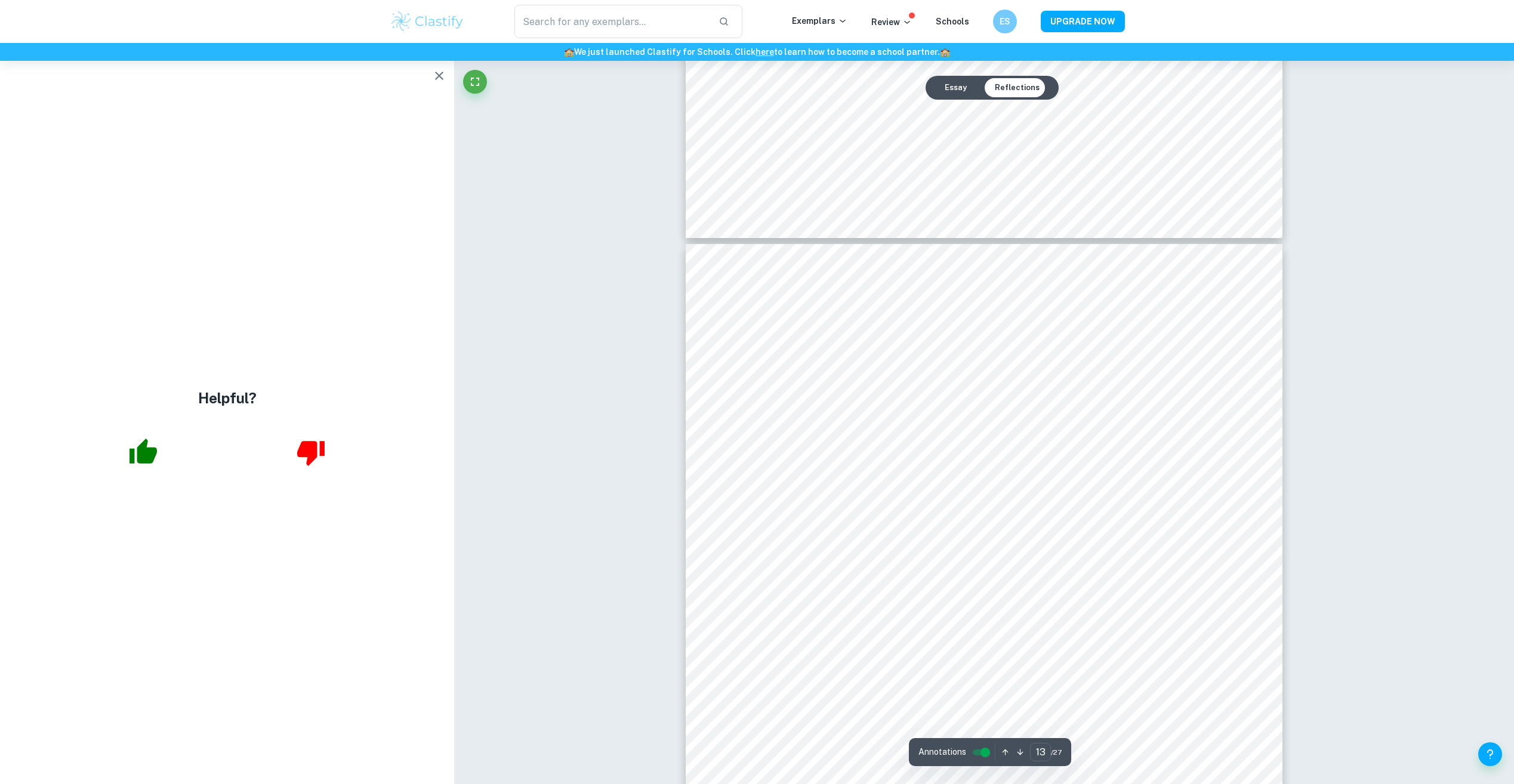
scroll to position [10324, 0]
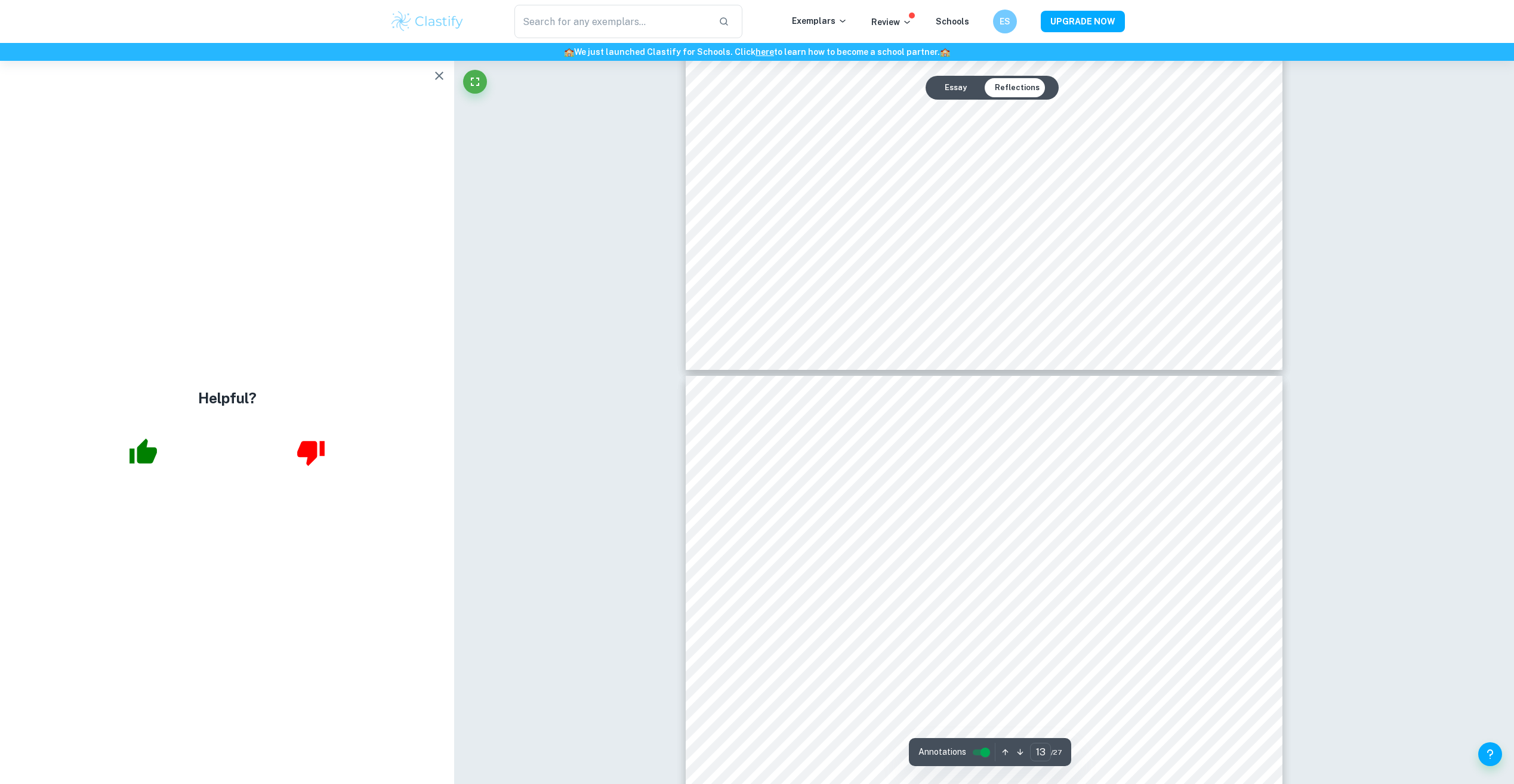
type input "12"
